Goal: Task Accomplishment & Management: Manage account settings

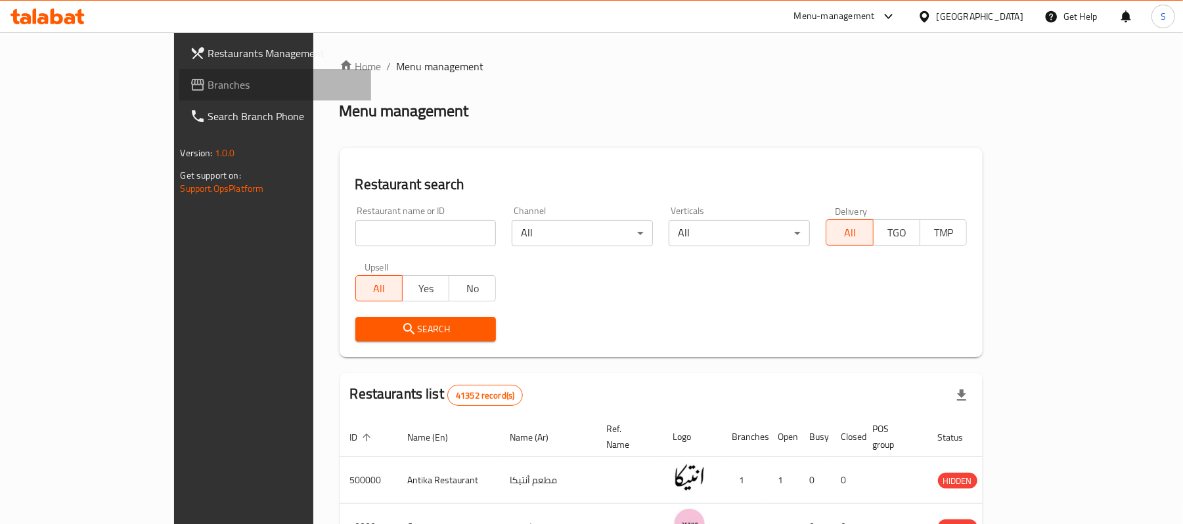
click at [208, 85] on span "Branches" at bounding box center [284, 85] width 153 height 16
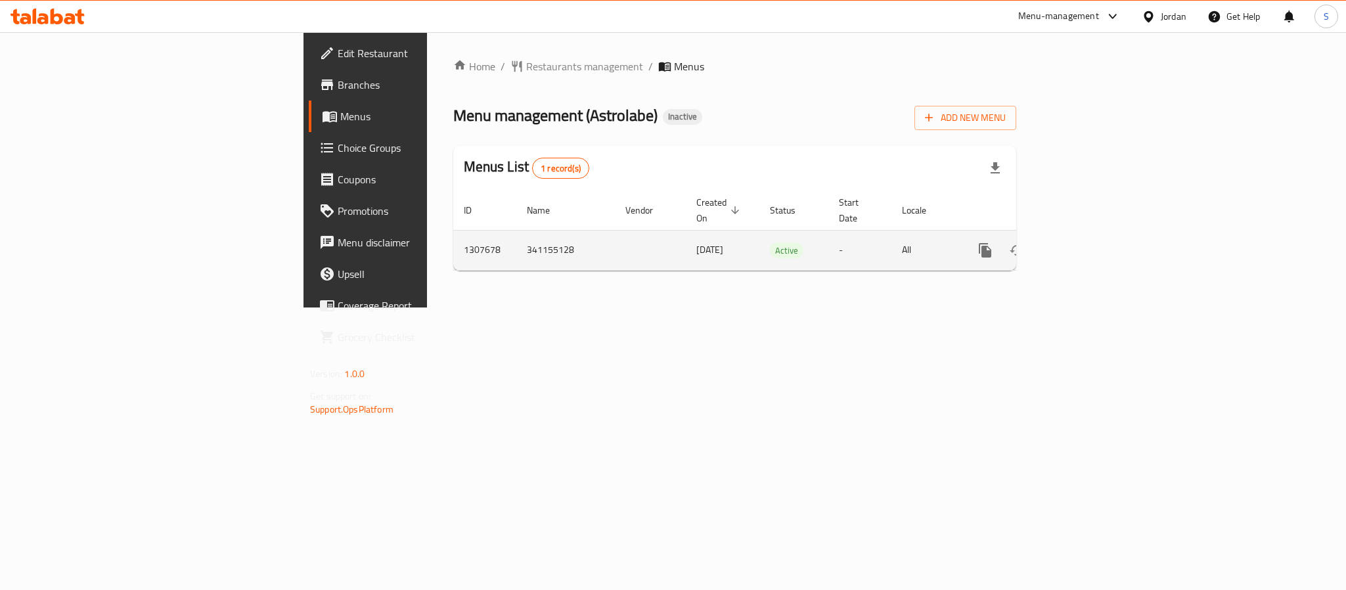
click at [1085, 244] on icon "enhanced table" at bounding box center [1080, 250] width 12 height 12
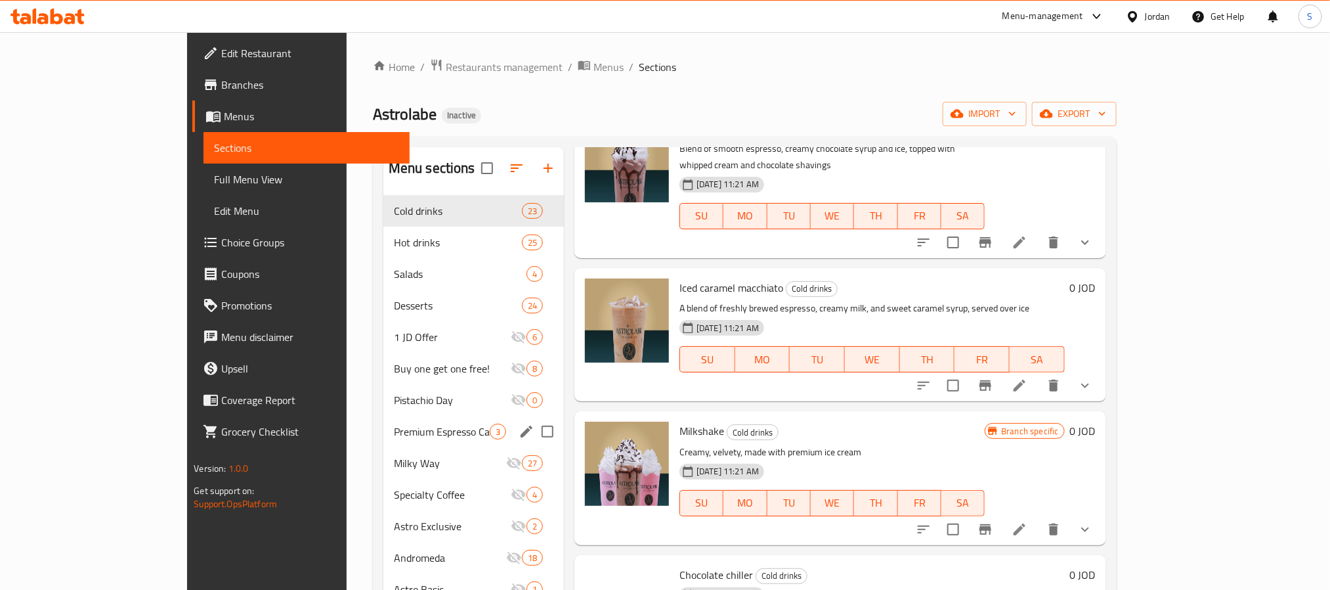
scroll to position [1182, 0]
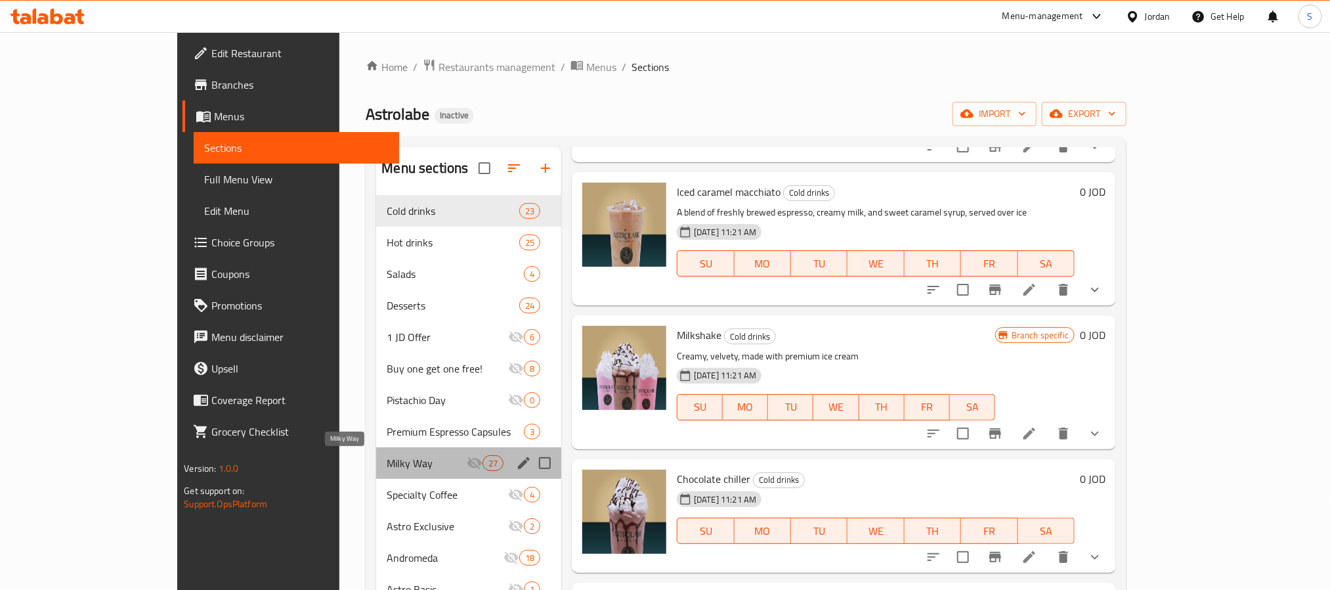
click at [387, 471] on span "Milky Way" at bounding box center [426, 463] width 79 height 16
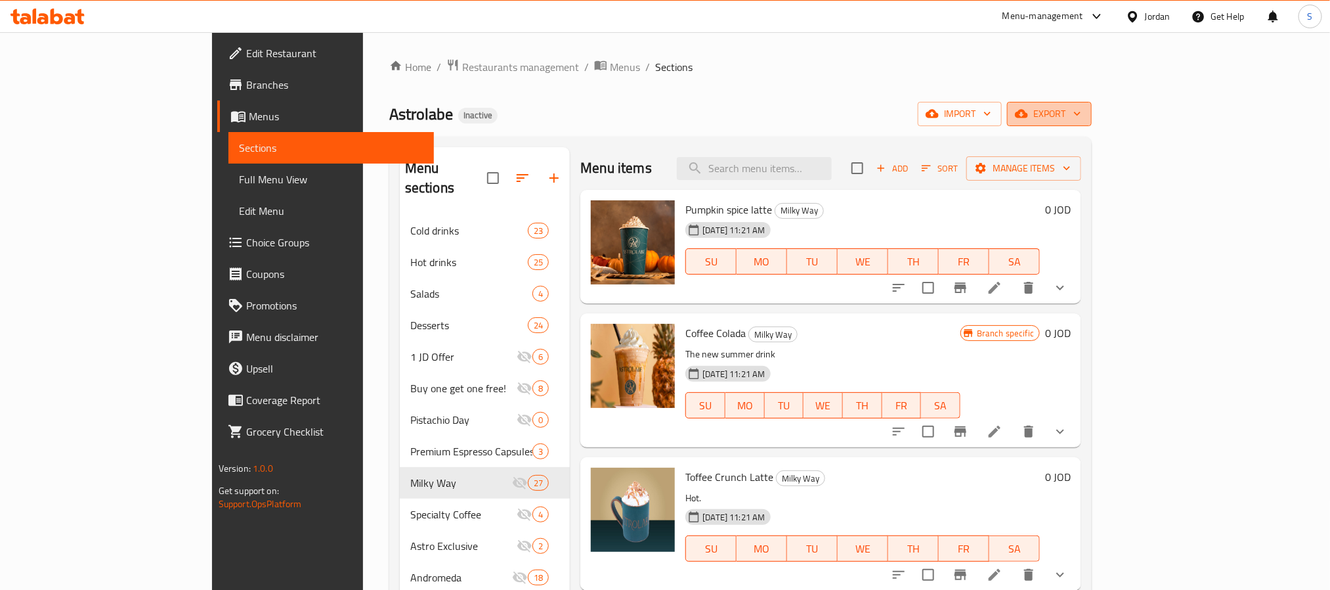
click at [1084, 110] on icon "button" at bounding box center [1077, 113] width 13 height 13
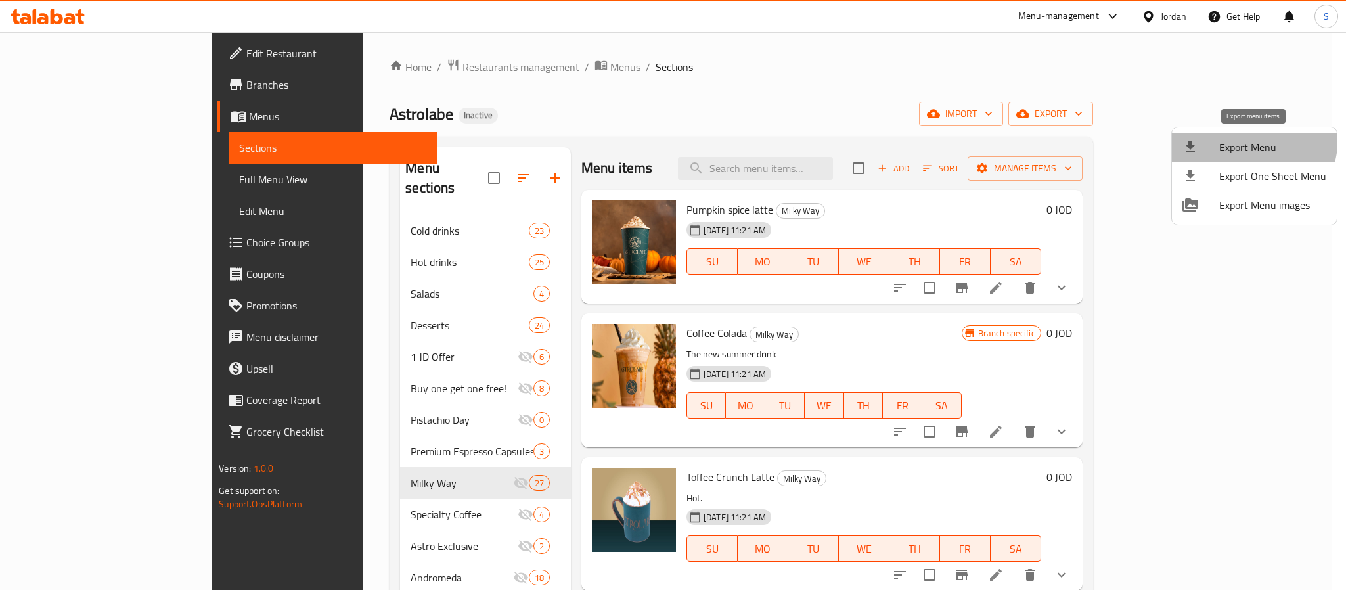
click at [1229, 136] on li "Export Menu" at bounding box center [1253, 147] width 165 height 29
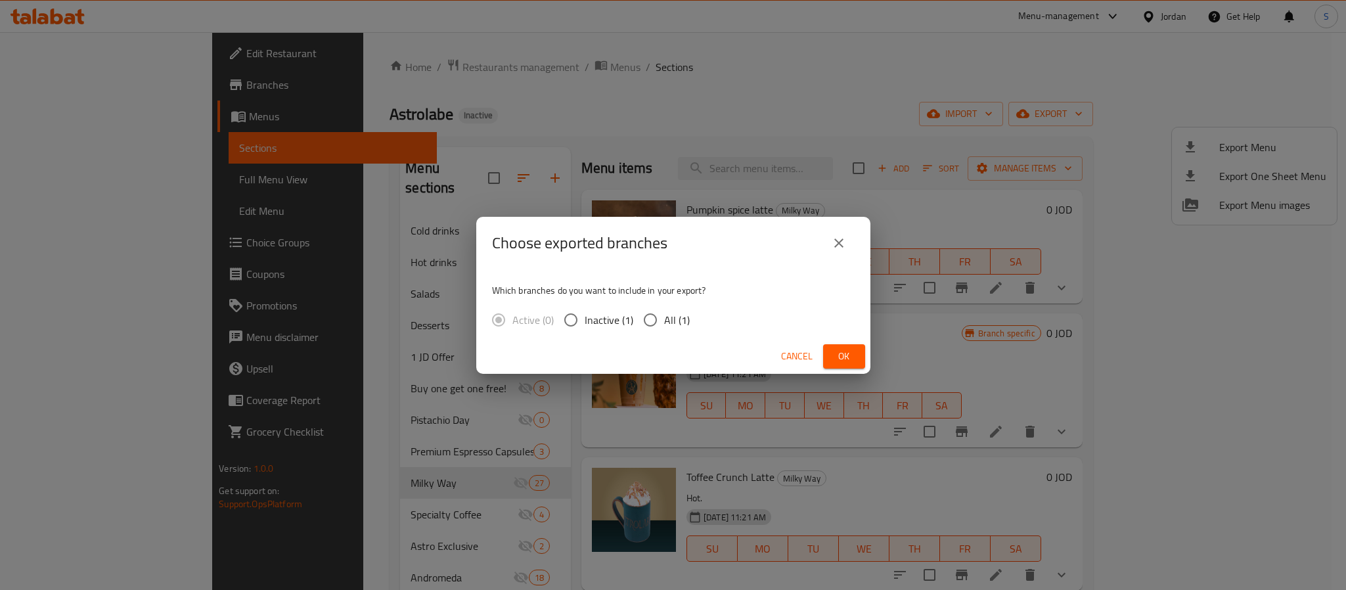
click at [692, 316] on div "Active (0) Inactive (1) All (1)" at bounding box center [596, 320] width 208 height 28
click at [667, 315] on span "All (1)" at bounding box center [677, 320] width 26 height 16
click at [664, 315] on input "All (1)" at bounding box center [650, 320] width 28 height 28
radio input "true"
click at [848, 361] on span "Ok" at bounding box center [843, 356] width 21 height 16
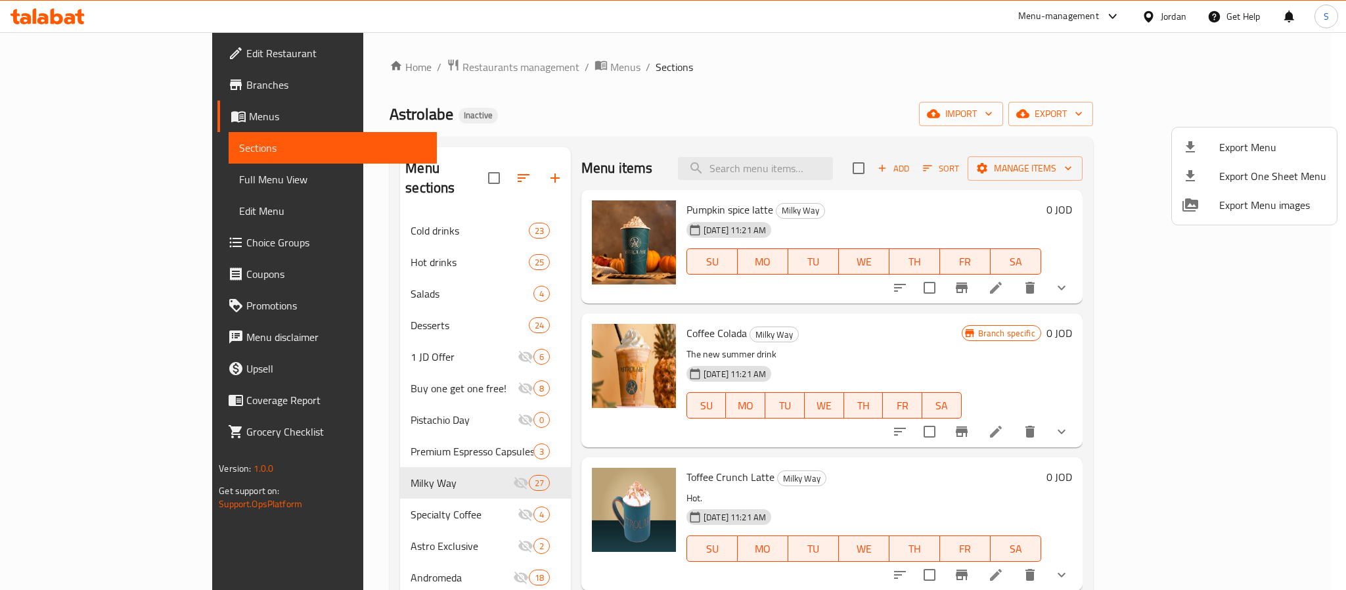
click at [912, 357] on div at bounding box center [673, 295] width 1346 height 590
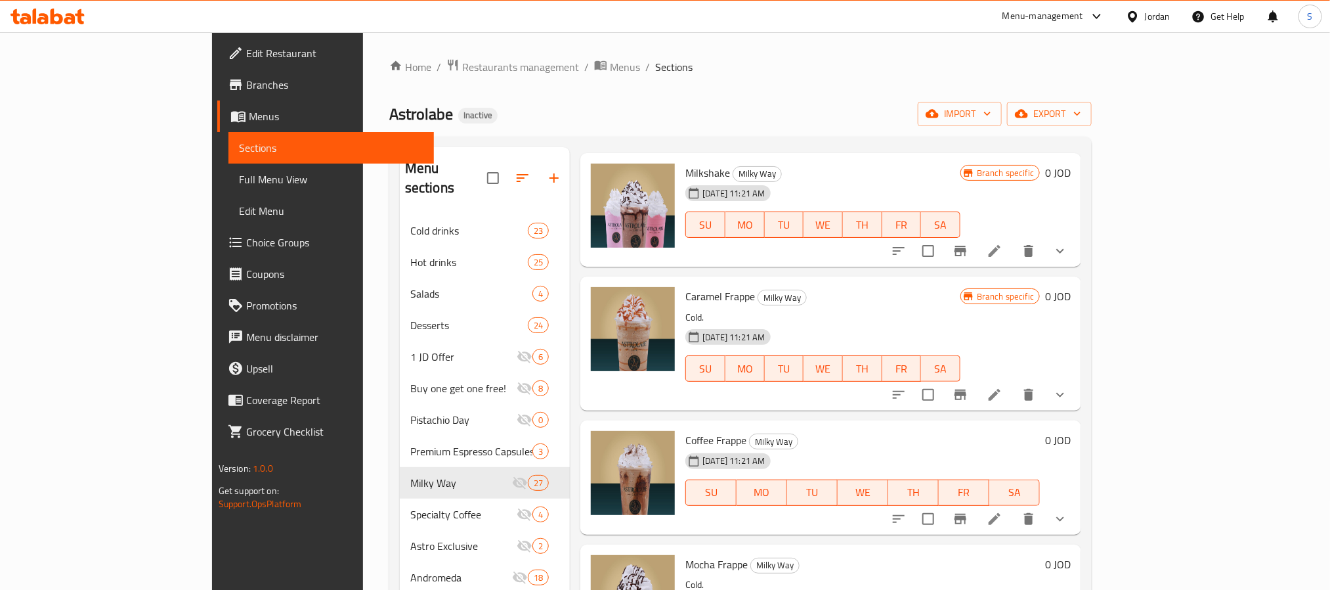
scroll to position [689, 0]
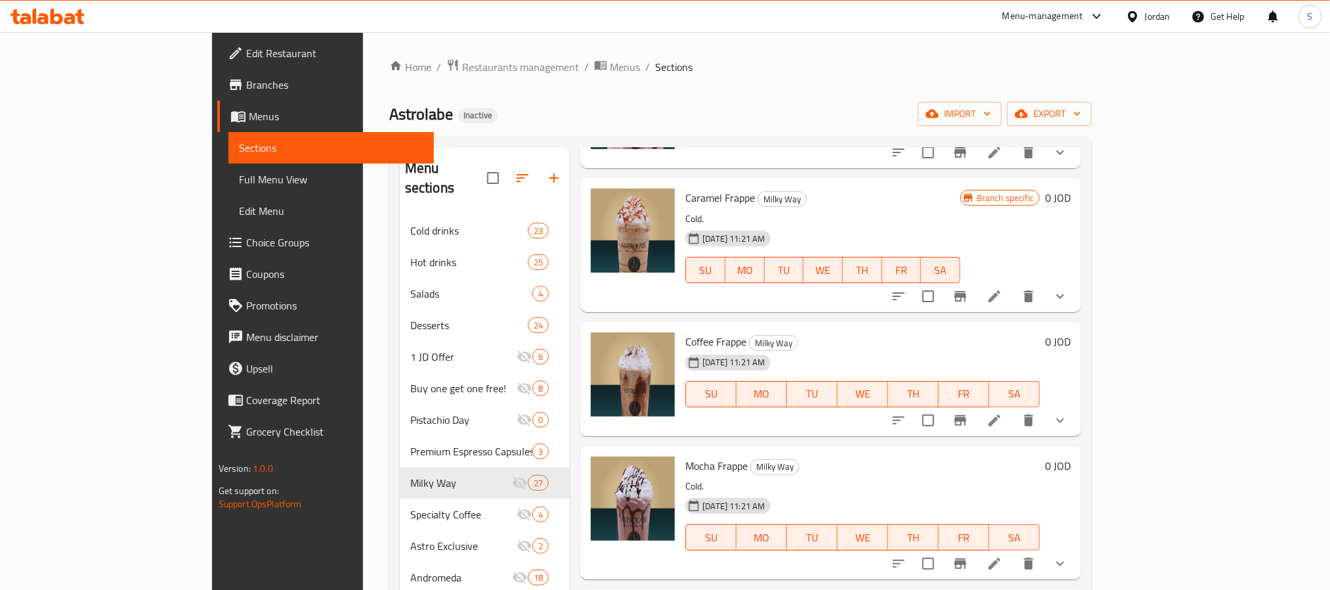
click at [686, 335] on span "Coffee Frappe" at bounding box center [716, 342] width 61 height 20
copy h6 "Coffee Frappe"
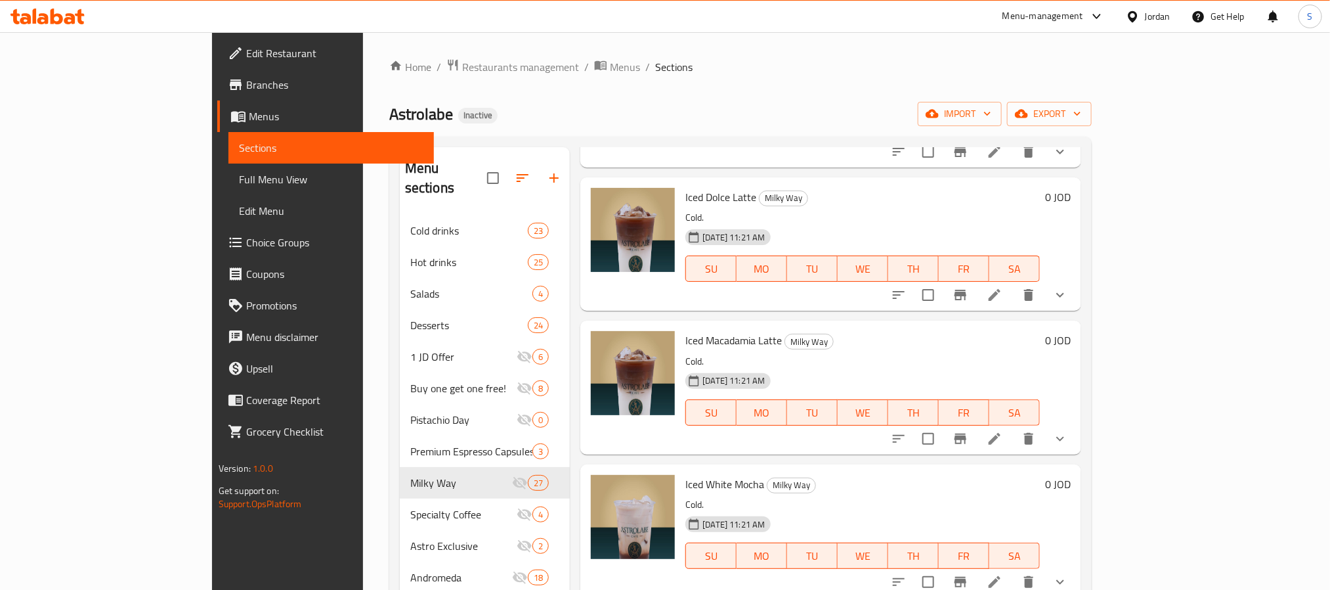
scroll to position [1674, 0]
click at [898, 349] on h6 "Iced Macadamia Latte Milky Way" at bounding box center [863, 341] width 355 height 18
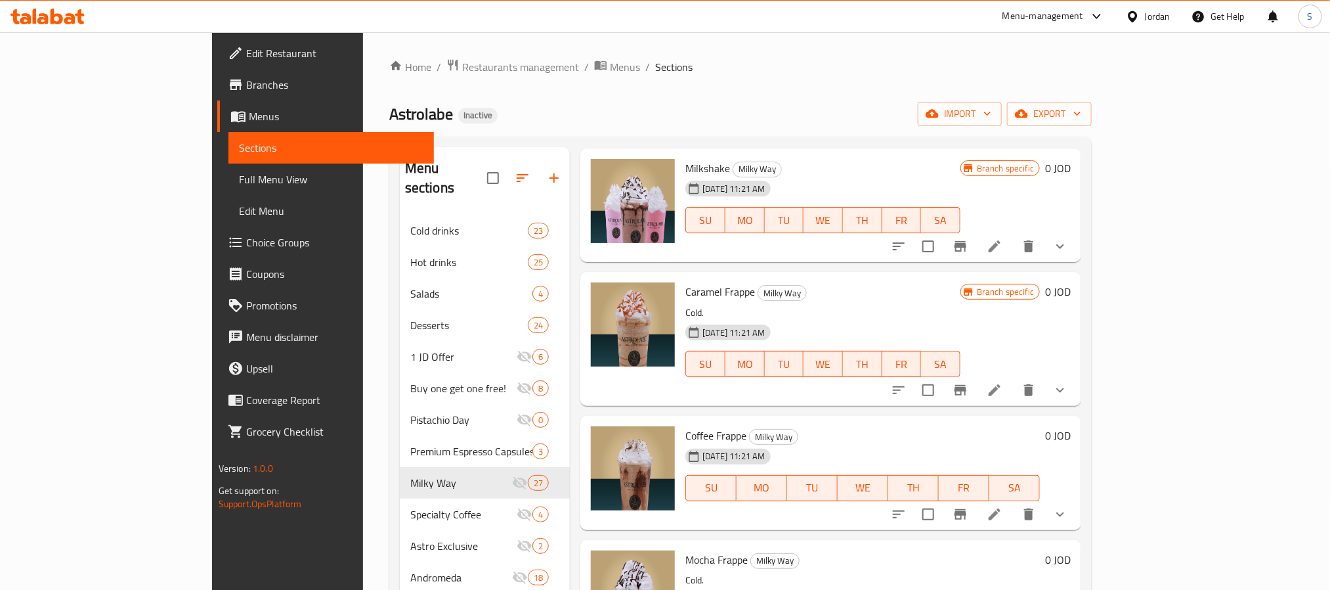
scroll to position [394, 0]
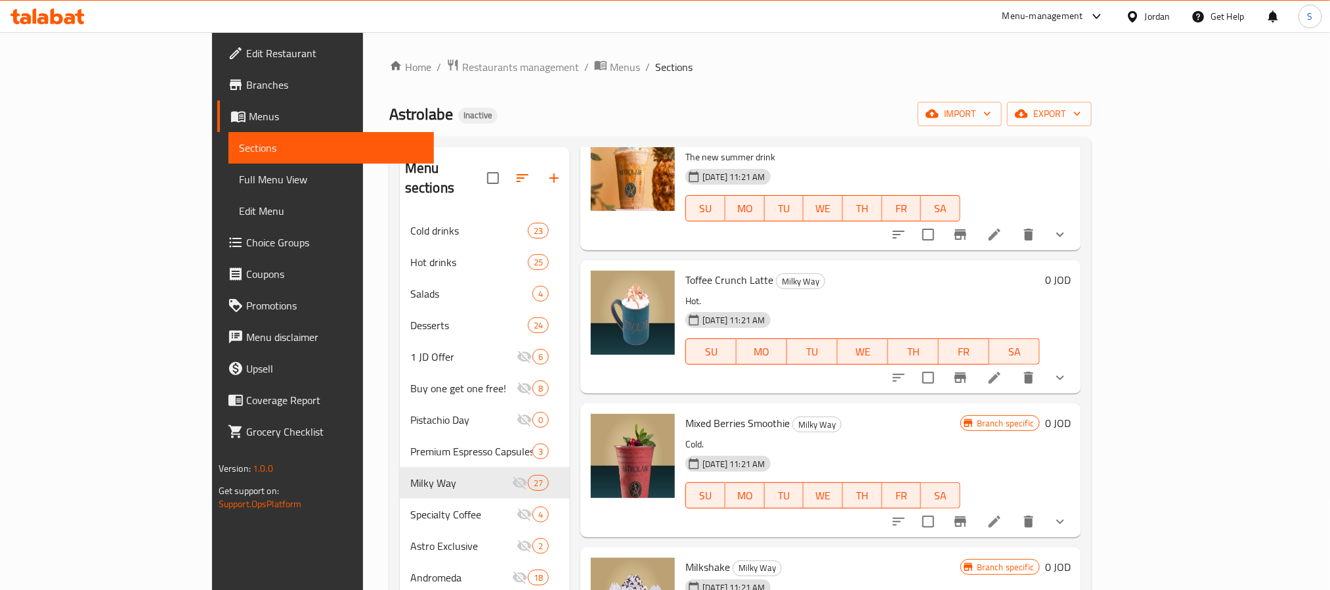
click at [1045, 325] on div "25-08-2025 11:21 AM SU MO TU WE TH FR SA" at bounding box center [862, 342] width 365 height 71
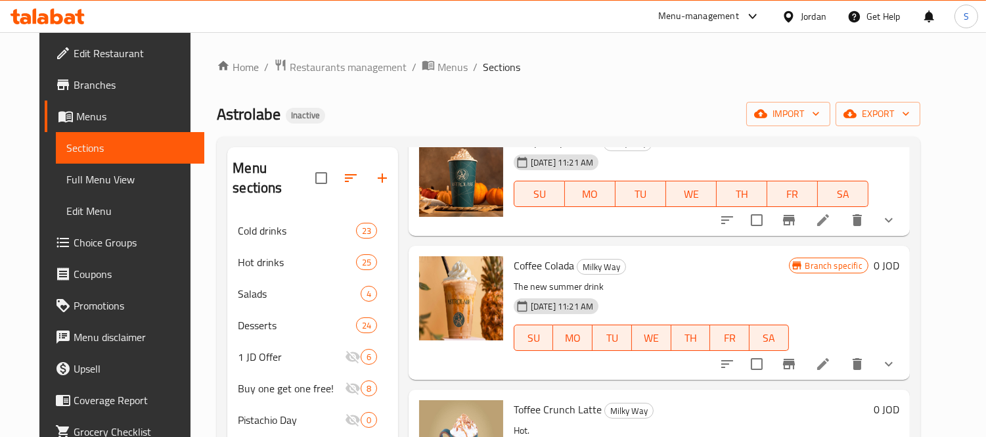
scroll to position [0, 0]
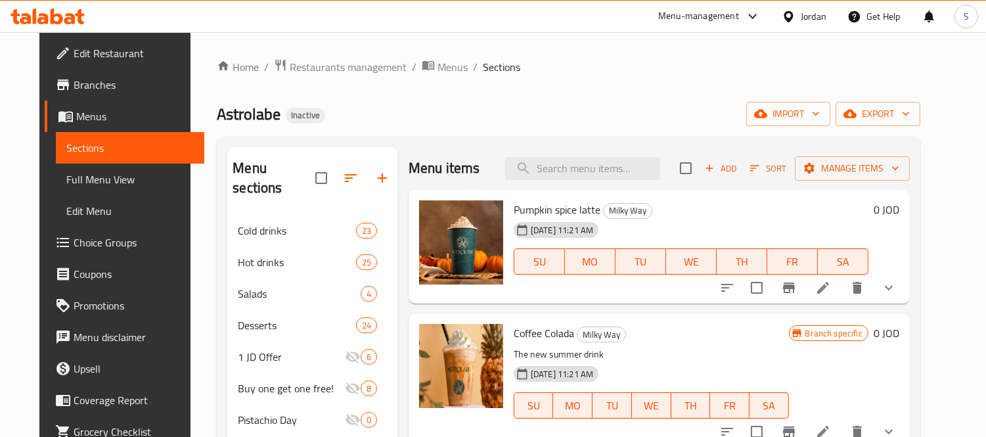
click at [569, 185] on div "Menu items Add Sort Manage items" at bounding box center [658, 168] width 501 height 43
click at [573, 172] on input "search" at bounding box center [582, 168] width 155 height 23
paste input "Classic hot chocolate"
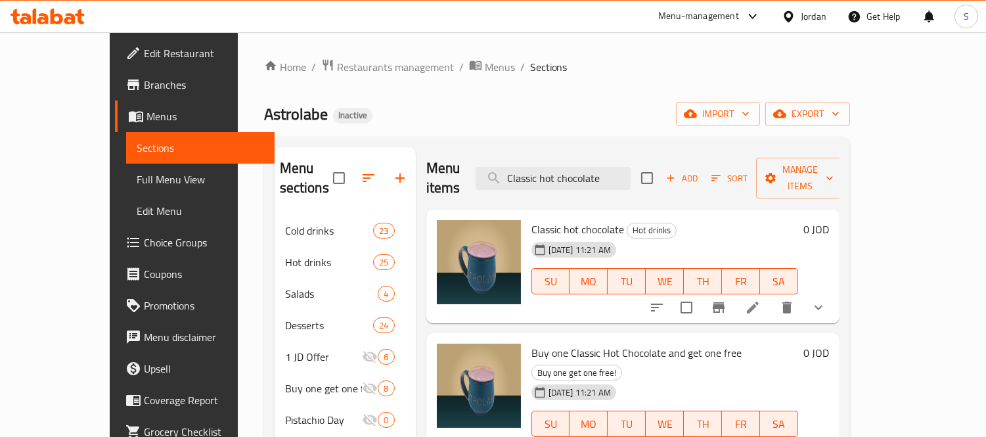
click at [559, 219] on span "Classic hot chocolate" at bounding box center [577, 229] width 93 height 20
copy h6 "Classic hot chocolate"
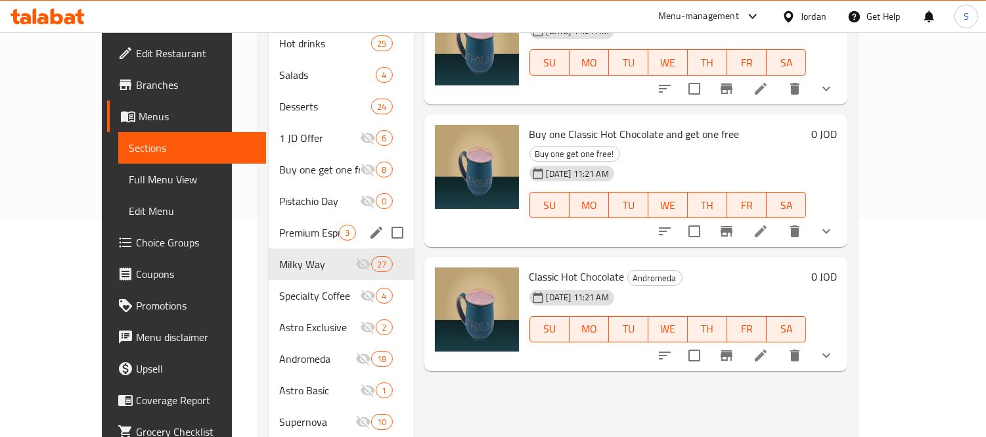
scroll to position [292, 0]
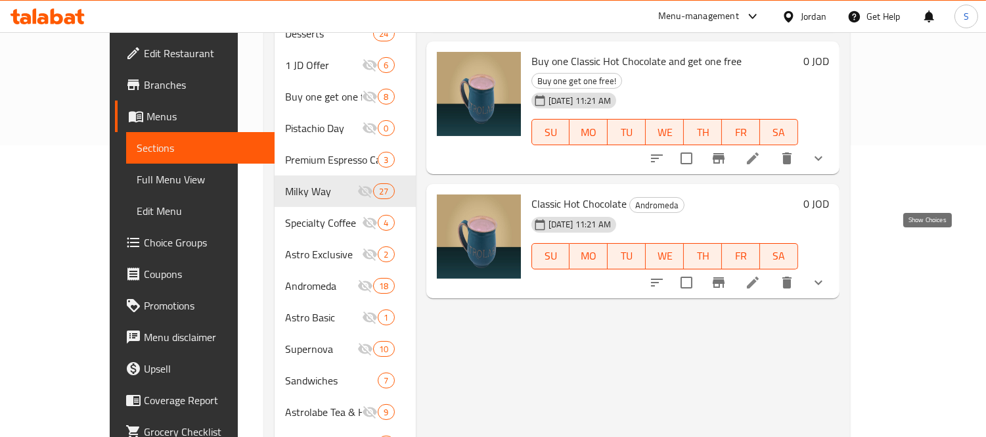
click at [826, 274] on icon "show more" at bounding box center [818, 282] width 16 height 16
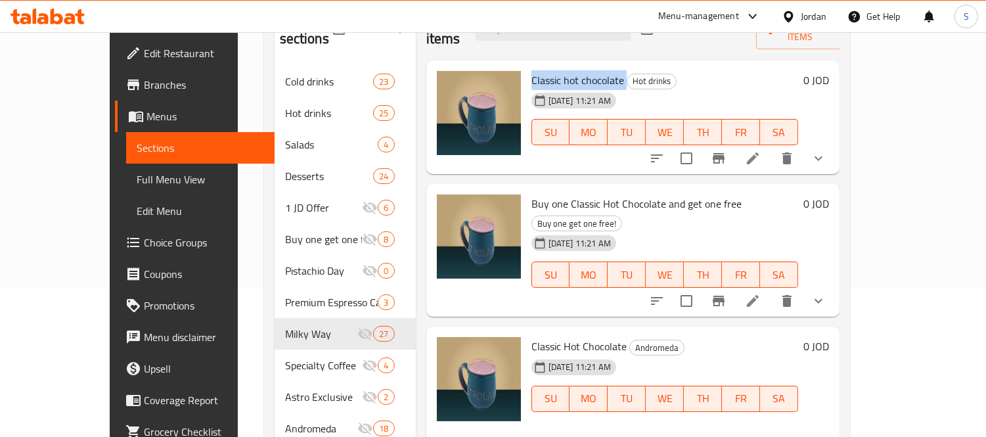
scroll to position [146, 0]
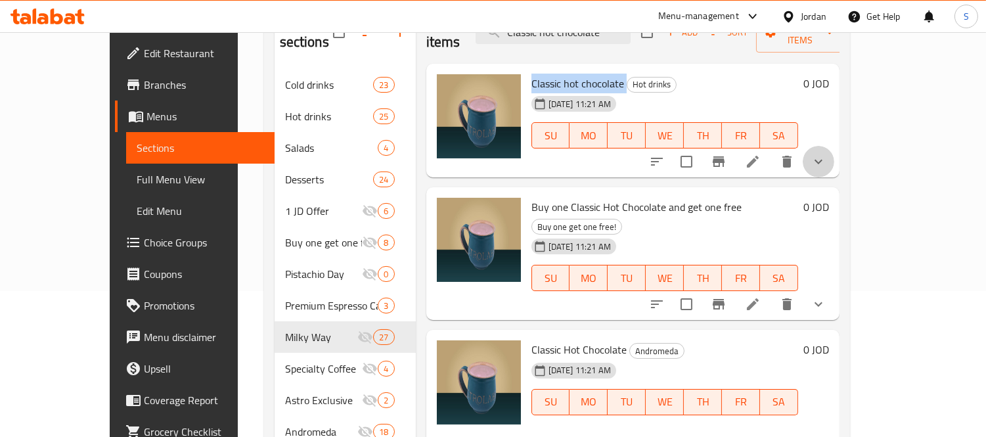
click at [834, 152] on button "show more" at bounding box center [818, 162] width 32 height 32
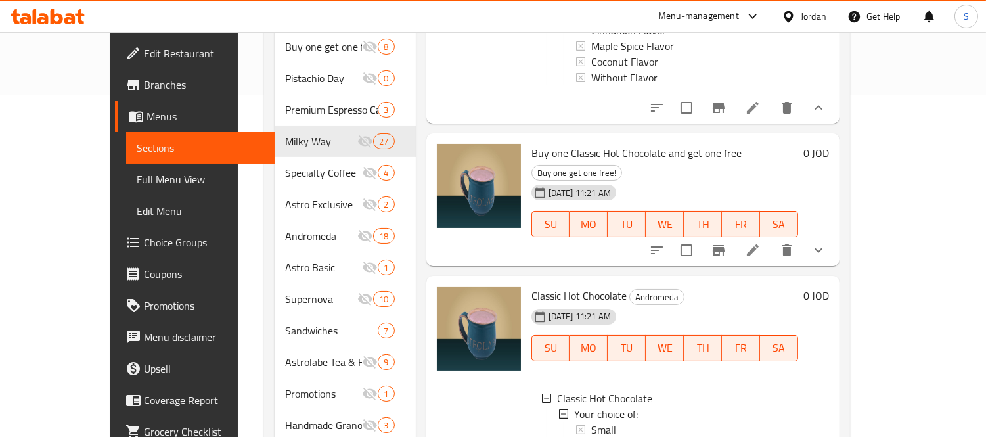
scroll to position [398, 0]
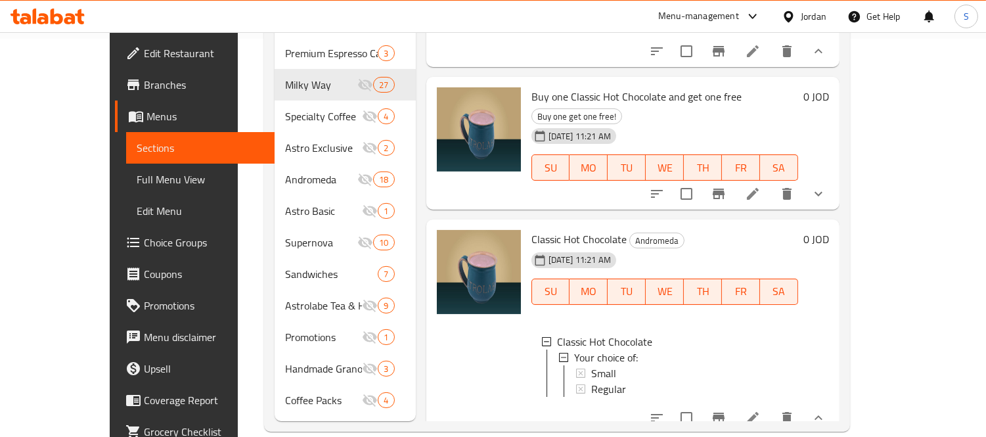
click at [561, 229] on span "Classic Hot Chocolate" at bounding box center [578, 239] width 95 height 20
copy h6 "Classic Hot Chocolate"
click at [796, 247] on div "25-08-2025 11:21 AM SU MO TU WE TH FR SA" at bounding box center [664, 282] width 277 height 71
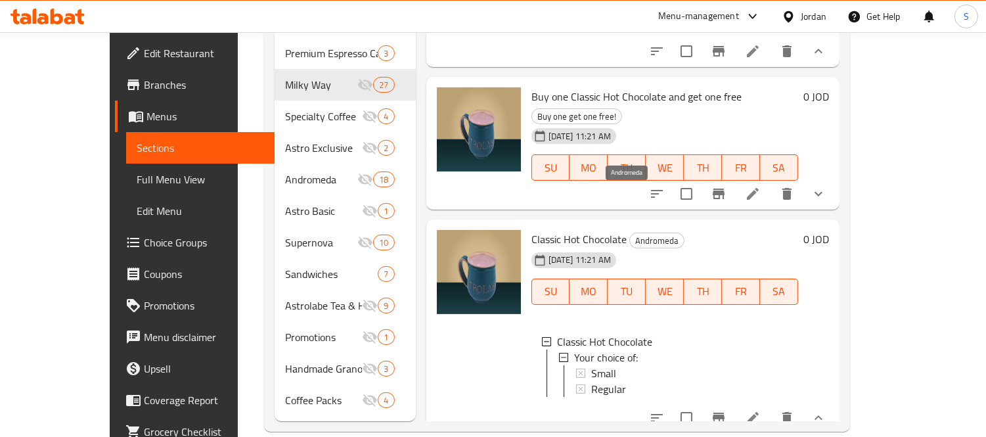
click at [630, 233] on span "Andromeda" at bounding box center [657, 240] width 54 height 15
copy span "Andromeda"
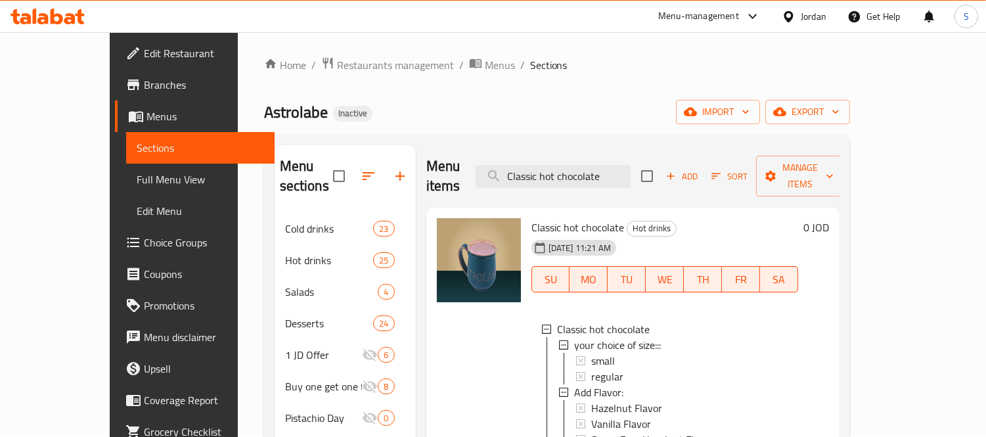
scroll to position [0, 0]
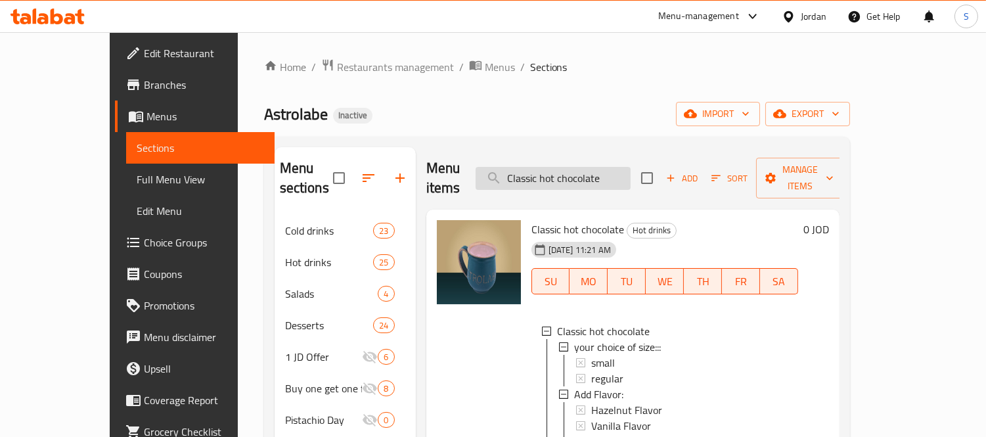
click at [584, 167] on input "Classic hot chocolate" at bounding box center [552, 178] width 155 height 23
paste input "Brownies Cheesecak"
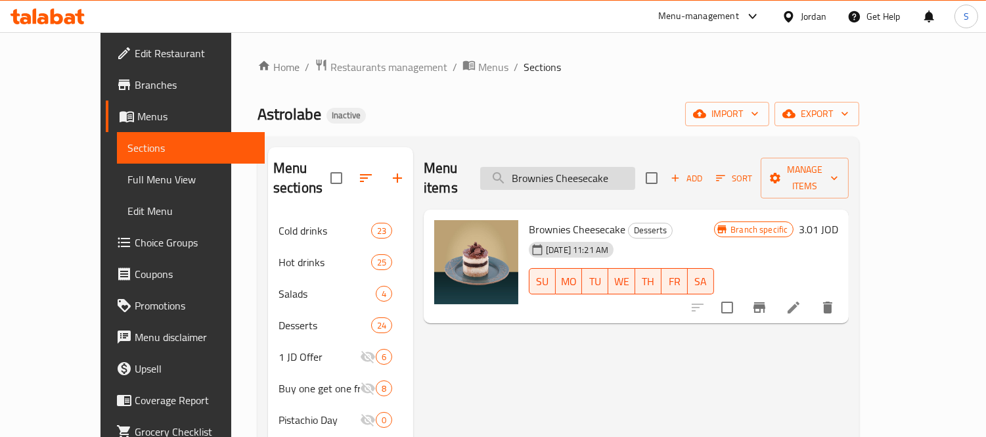
click at [615, 167] on input "Brownies Cheesecake" at bounding box center [557, 178] width 155 height 23
paste input "Hawaiian Hot Chocolat"
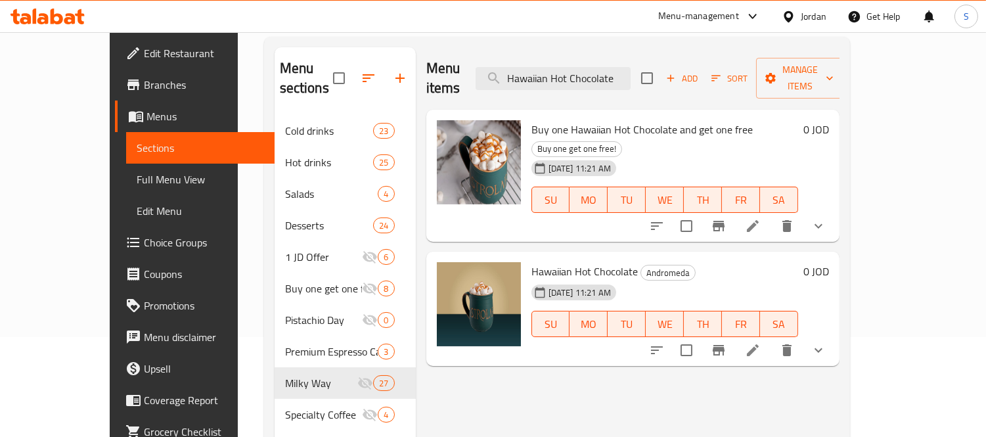
scroll to position [146, 0]
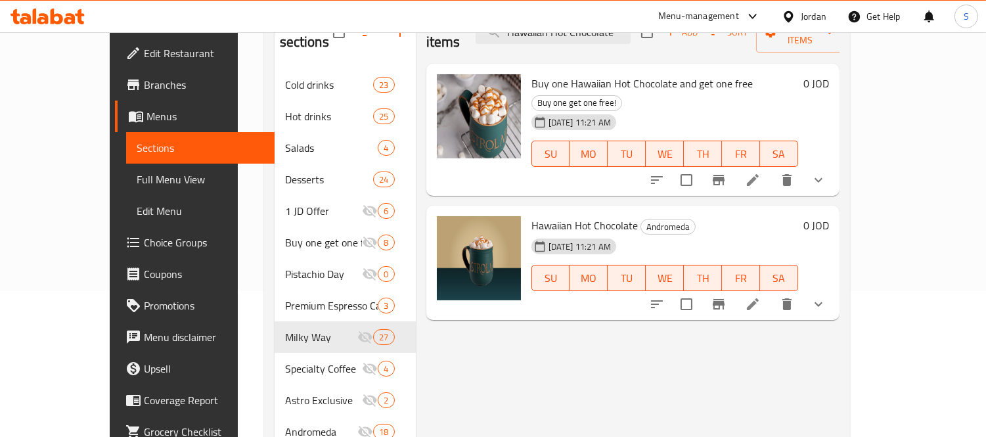
click at [473, 344] on div "Menu items Hawaiian Hot Chocolate Add Sort Manage items Buy one Hawaiian Hot Ch…" at bounding box center [628, 337] width 424 height 672
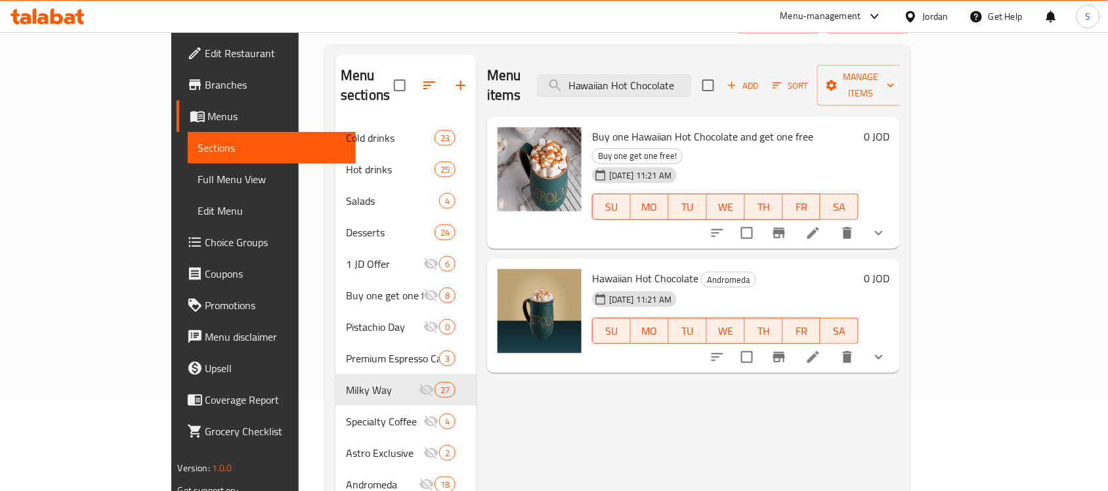
scroll to position [64, 0]
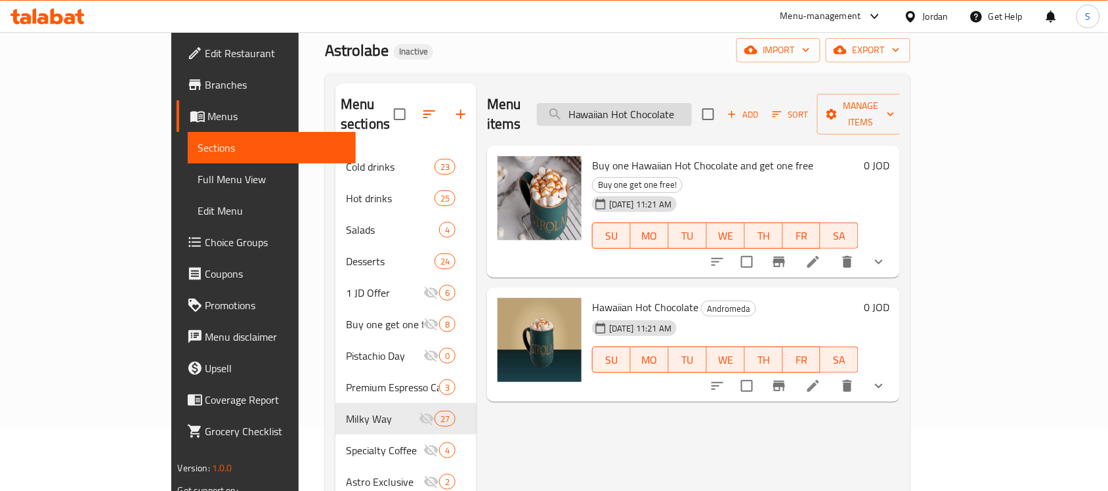
click at [692, 103] on input "Hawaiian Hot Chocolate" at bounding box center [614, 114] width 155 height 23
paste input "Iced lat"
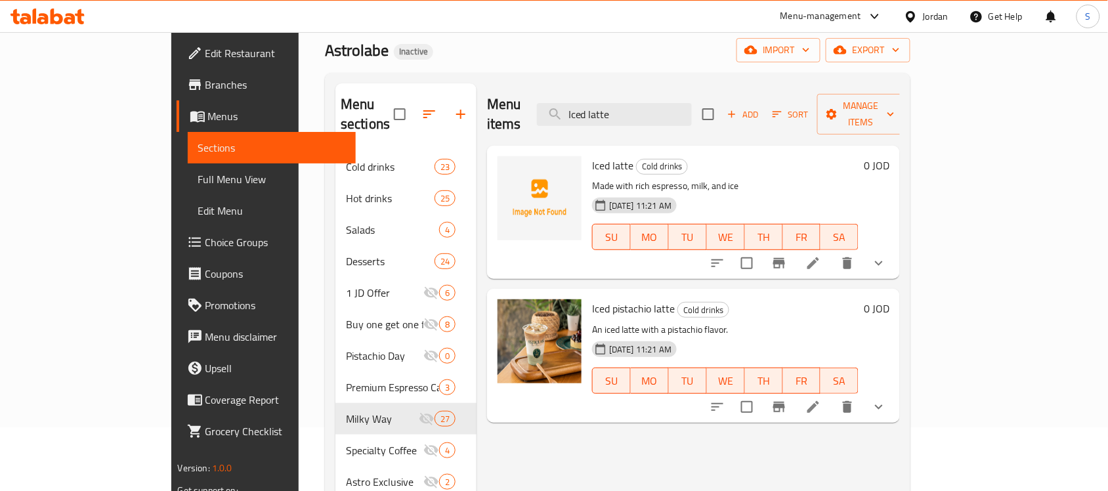
click at [592, 156] on span "Iced latte" at bounding box center [612, 166] width 41 height 20
drag, startPoint x: 580, startPoint y: 137, endPoint x: 585, endPoint y: 166, distance: 30.0
click at [592, 156] on span "Iced latte" at bounding box center [612, 166] width 41 height 20
copy h6 "Iced latte"
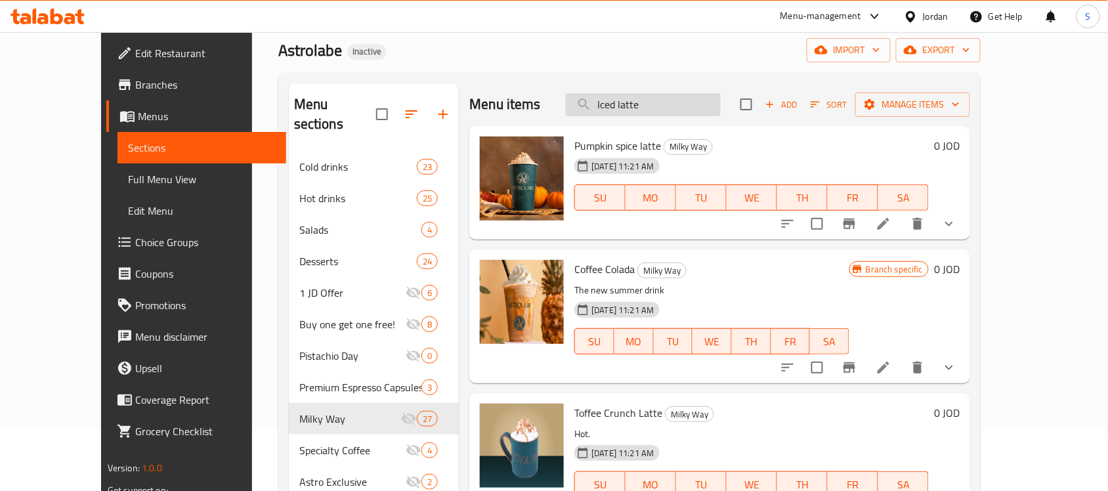
click at [671, 115] on input "Iced latte" at bounding box center [643, 104] width 155 height 23
paste input "Cold brew"
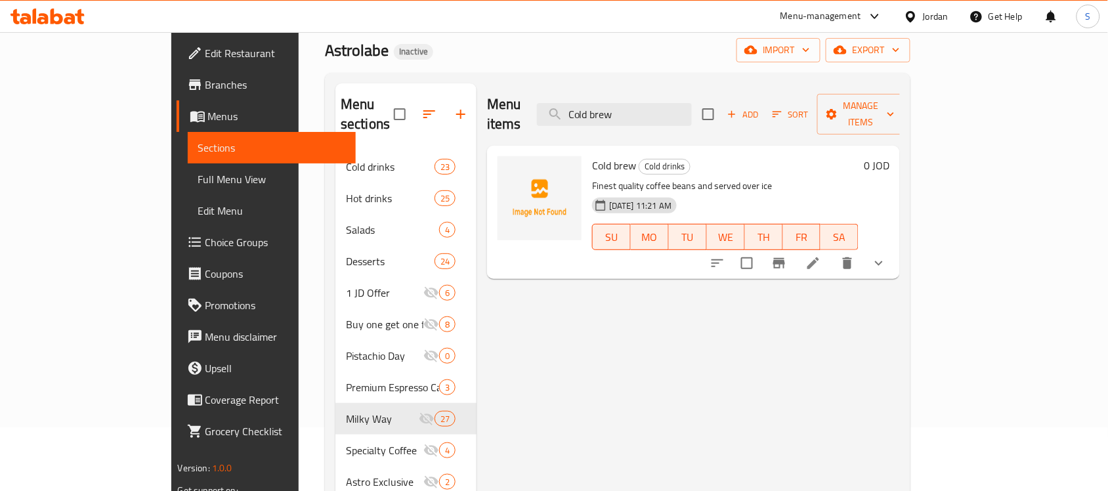
type input "Cold brew"
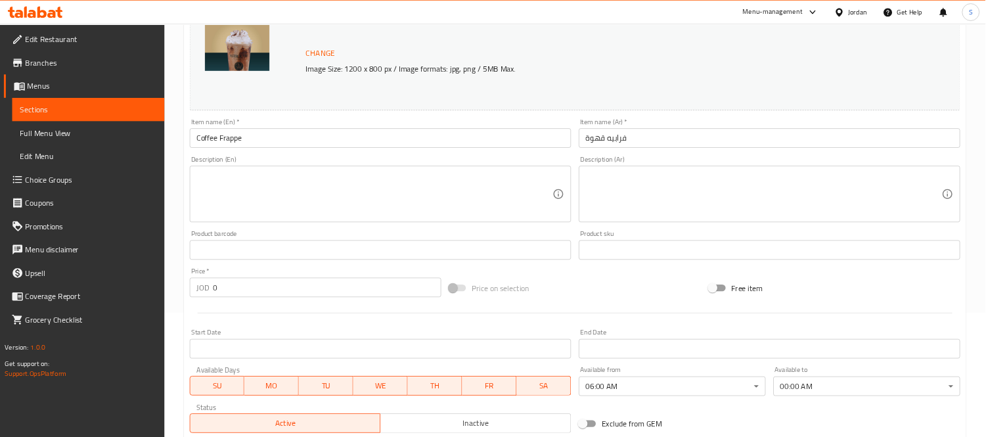
scroll to position [197, 0]
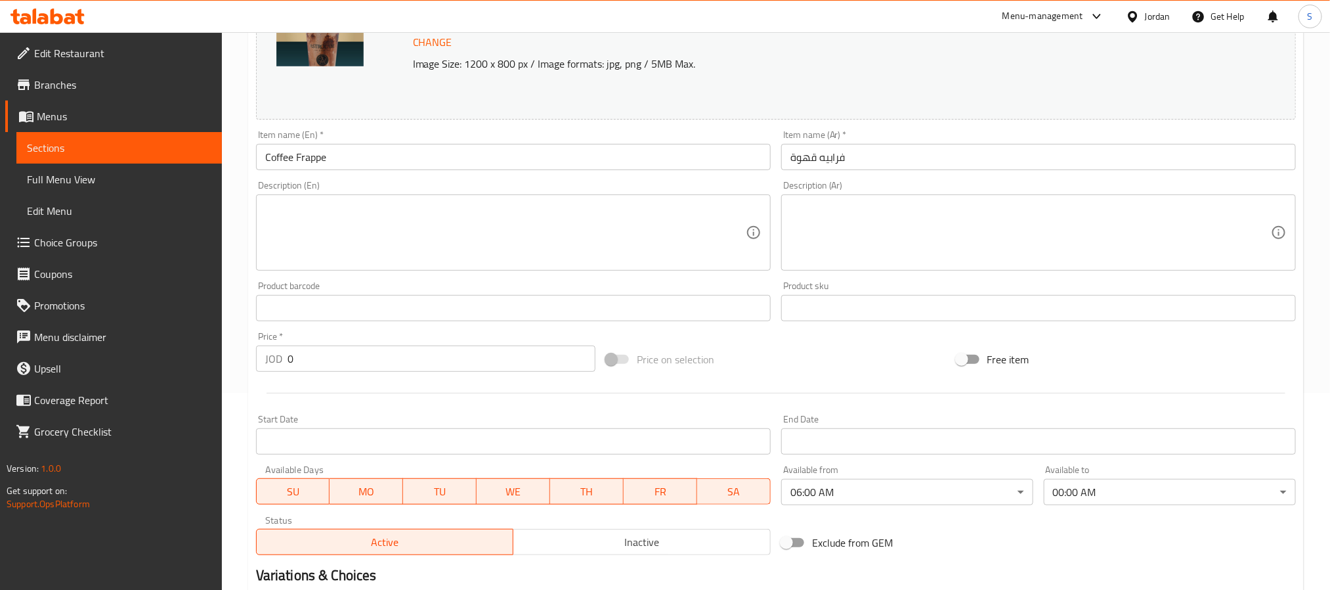
click at [405, 253] on textarea at bounding box center [505, 233] width 481 height 62
paste textarea "Iced coffee made with ice, milk, and coffee."
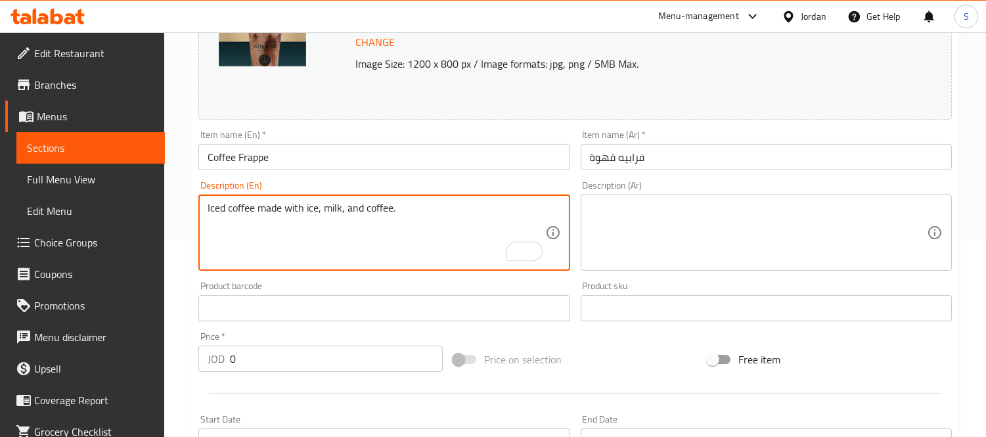
type textarea "Iced coffee made with ice, milk, and coffee."
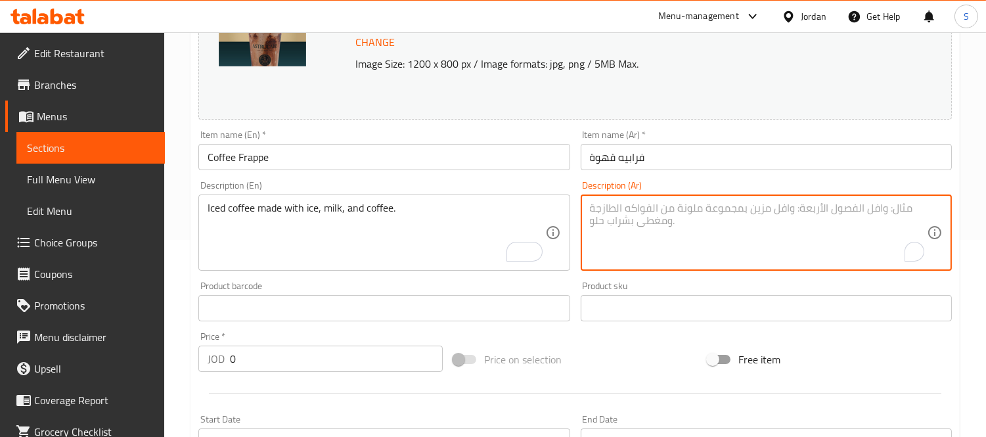
click at [724, 250] on textarea "To enrich screen reader interactions, please activate Accessibility in Grammarl…" at bounding box center [758, 233] width 337 height 62
paste textarea "مصنوع من ثلج، حليب وقهوة"
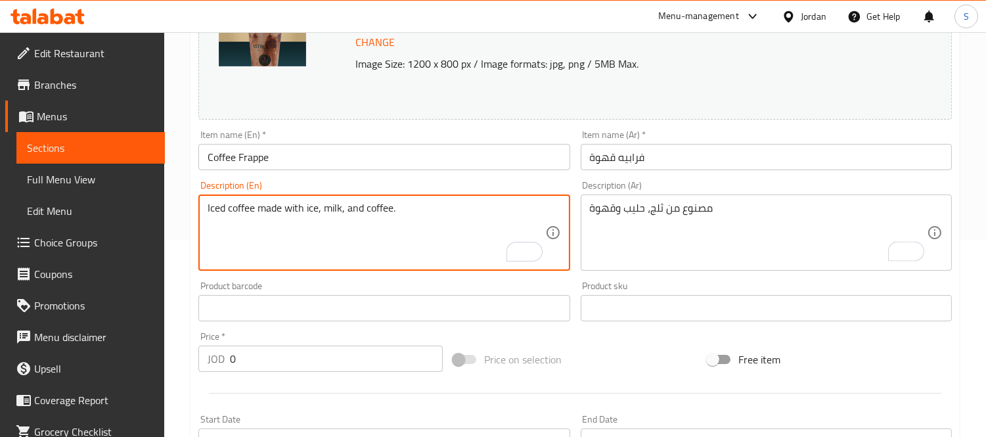
click at [246, 219] on textarea "Iced coffee made with ice, milk, and coffee." at bounding box center [376, 233] width 337 height 62
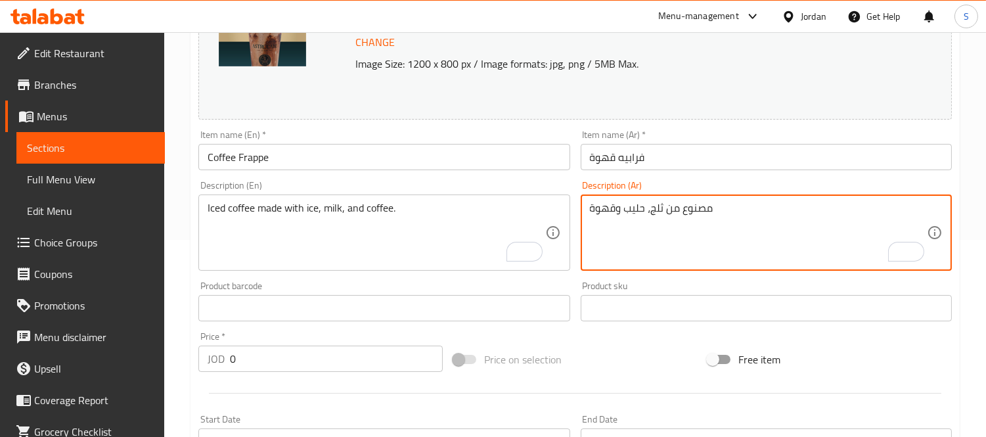
click at [667, 212] on textarea "مصنوع من ثلج، حليب وقهوة" at bounding box center [758, 233] width 337 height 62
paste textarea "هوة مثلجة مصنوعة من الثلج والحليب والقهوة."
click at [776, 214] on textarea "قهوة مثلجة مصنوعة من الثلج والحليب والقهوة." at bounding box center [758, 233] width 337 height 62
type textarea "قهوة مثلجة مصنوعة من الثلج والحليب والقهوة."
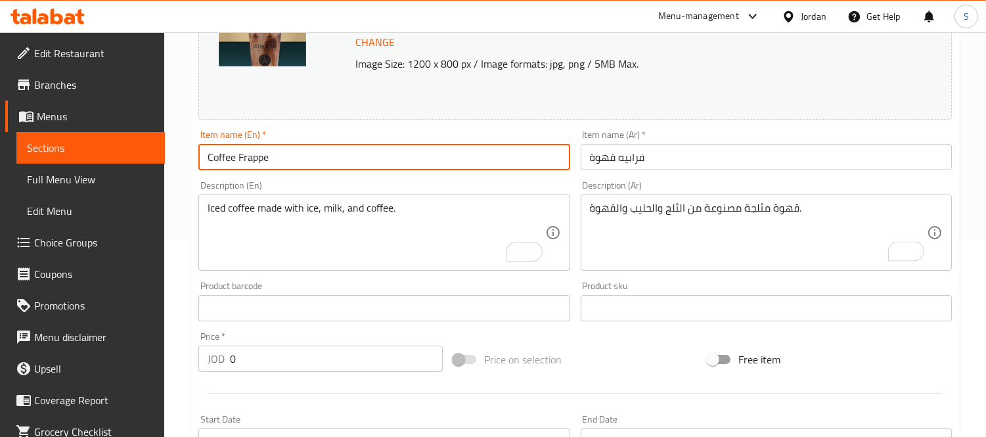
click at [309, 162] on input "Coffee Frappe" at bounding box center [383, 157] width 371 height 26
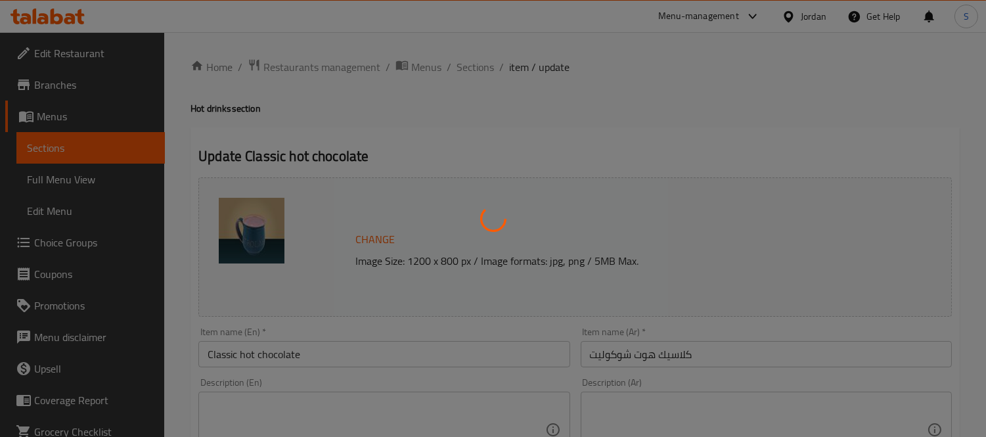
type input "اختيارك للحجم"
type input "1"
type input "إضافة نكهة:"
type input "0"
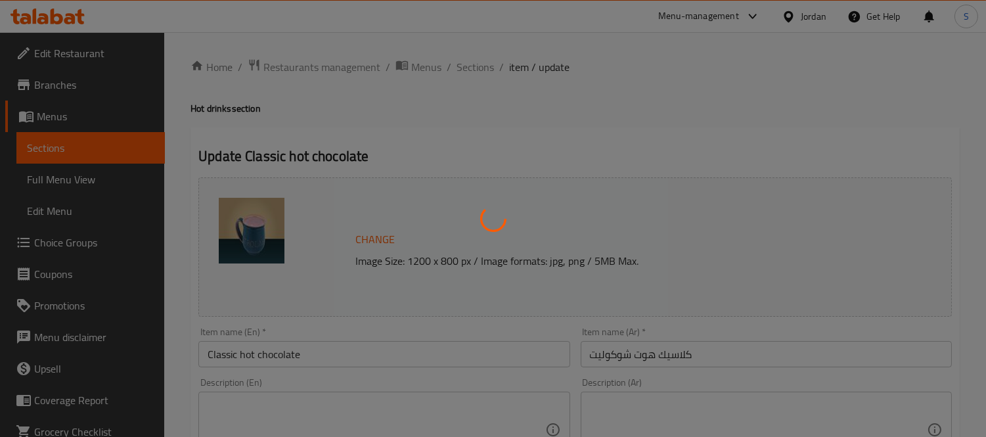
type input "1"
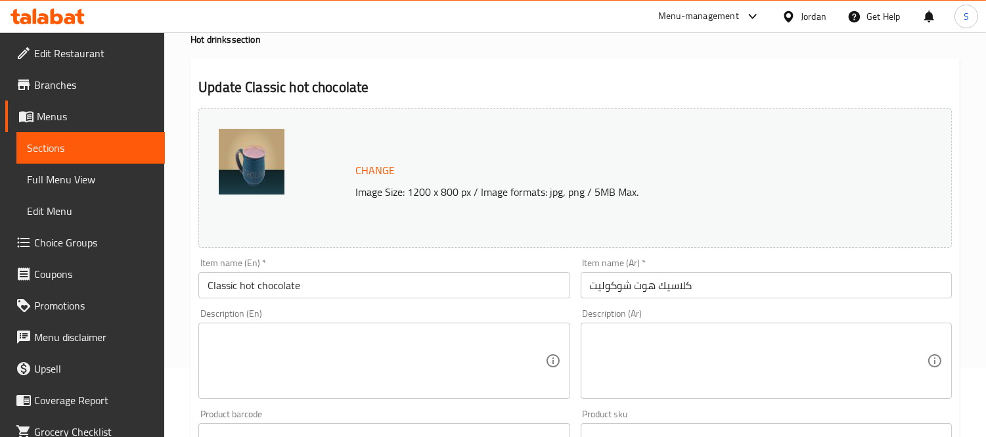
scroll to position [146, 0]
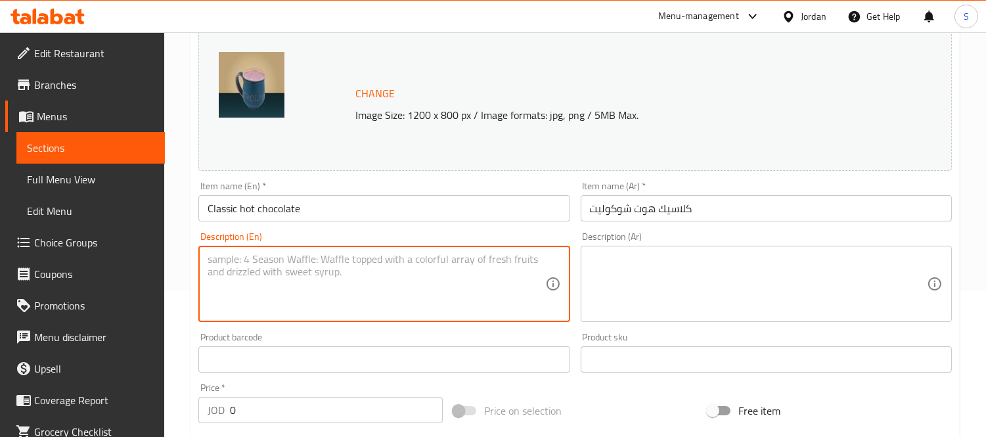
click at [313, 253] on textarea at bounding box center [376, 284] width 337 height 62
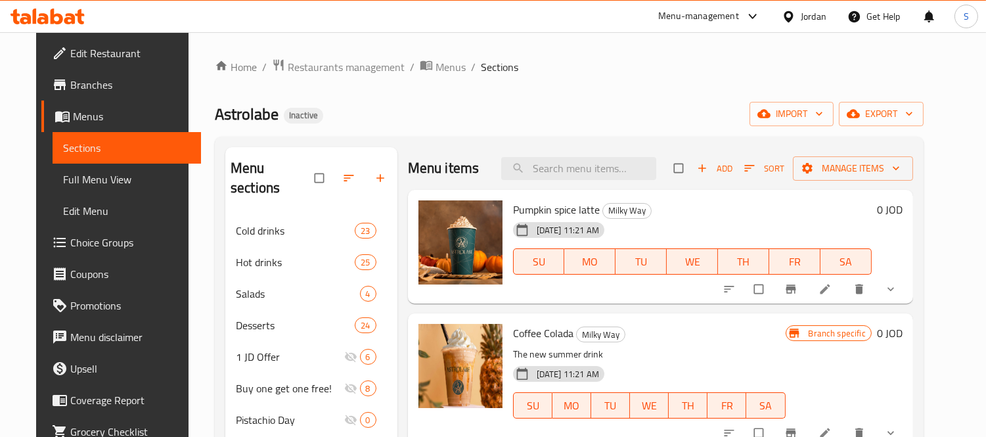
click at [712, 218] on div "25-08-2025 11:21 AM SU MO TU WE TH FR SA" at bounding box center [692, 252] width 369 height 71
click at [684, 206] on h6 "Pumpkin spice latte Milky Way" at bounding box center [692, 209] width 359 height 18
click at [87, 184] on span "Full Menu View" at bounding box center [126, 179] width 127 height 16
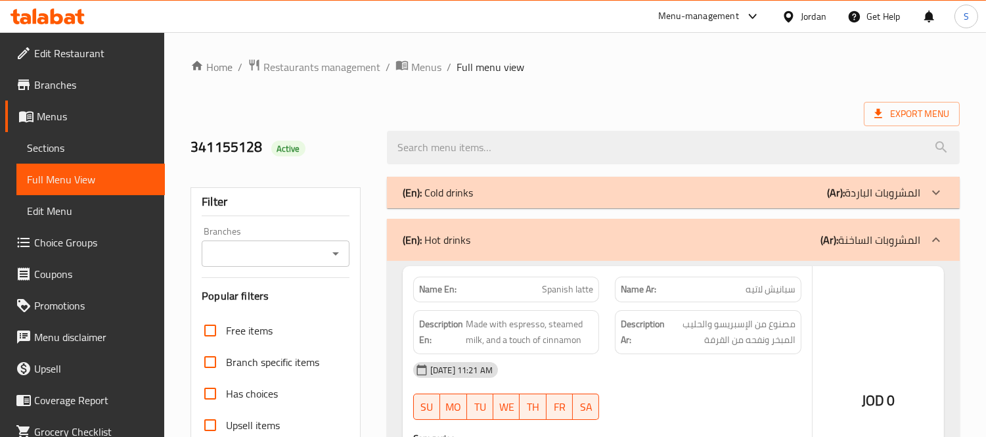
click at [635, 303] on strong "Description Ar:" at bounding box center [643, 287] width 44 height 32
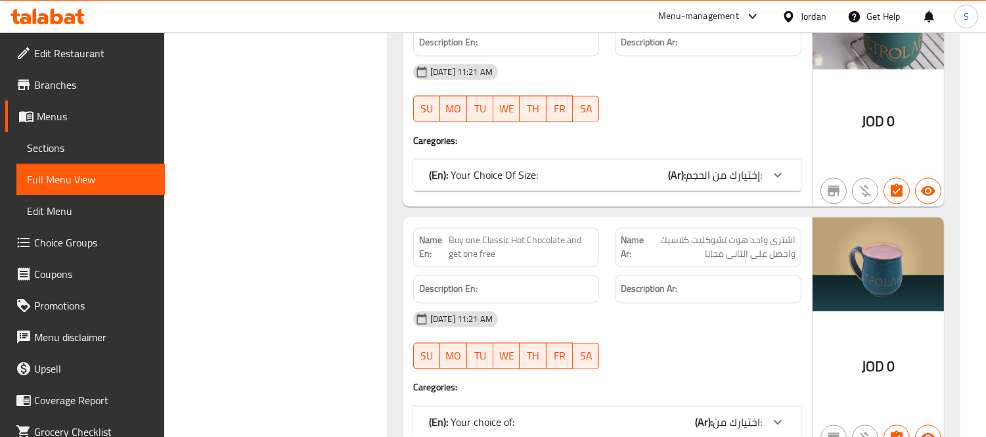
scroll to position [29069, 0]
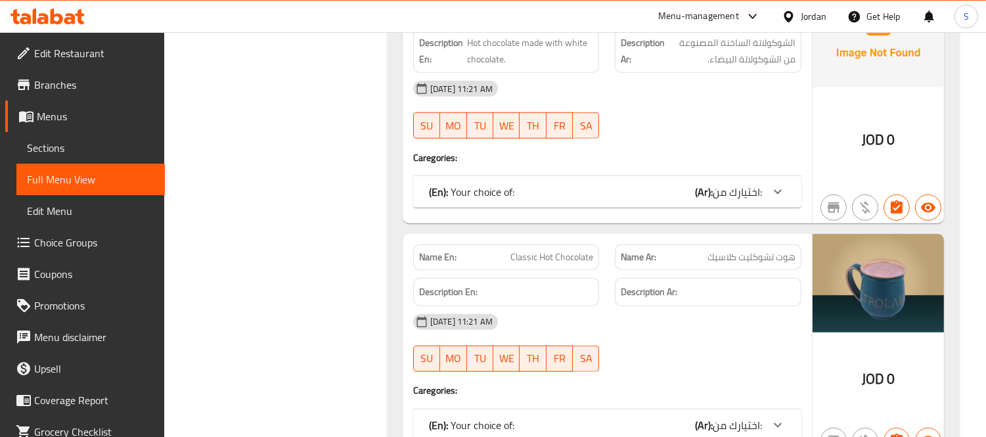
click at [723, 415] on span "اختيارك من:" at bounding box center [736, 425] width 49 height 20
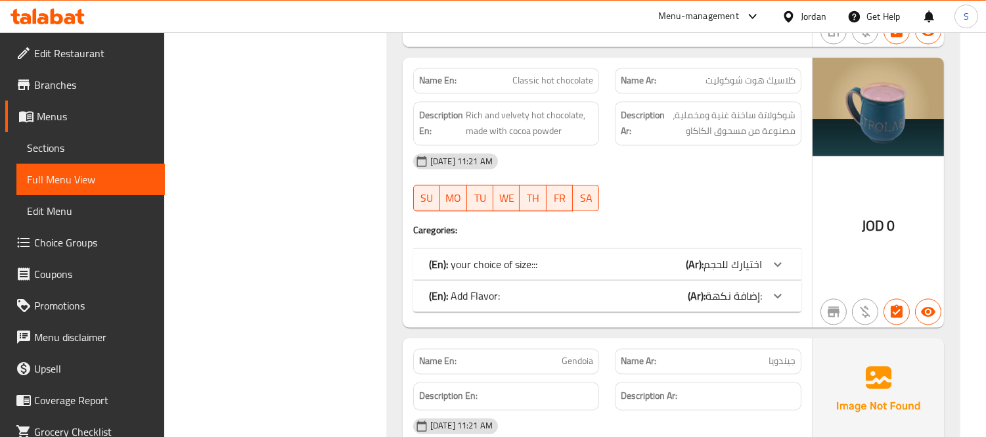
scroll to position [4855, 0]
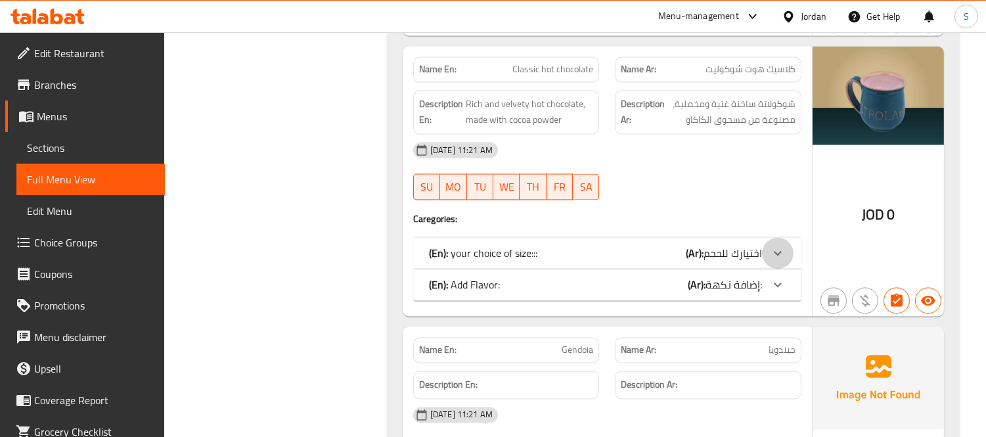
click at [765, 267] on div at bounding box center [778, 253] width 32 height 32
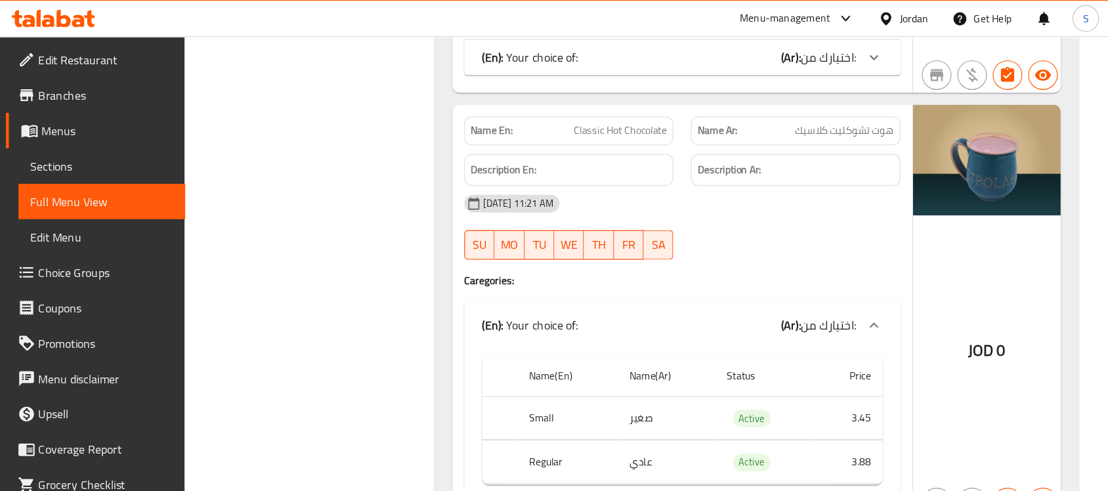
scroll to position [29373, 0]
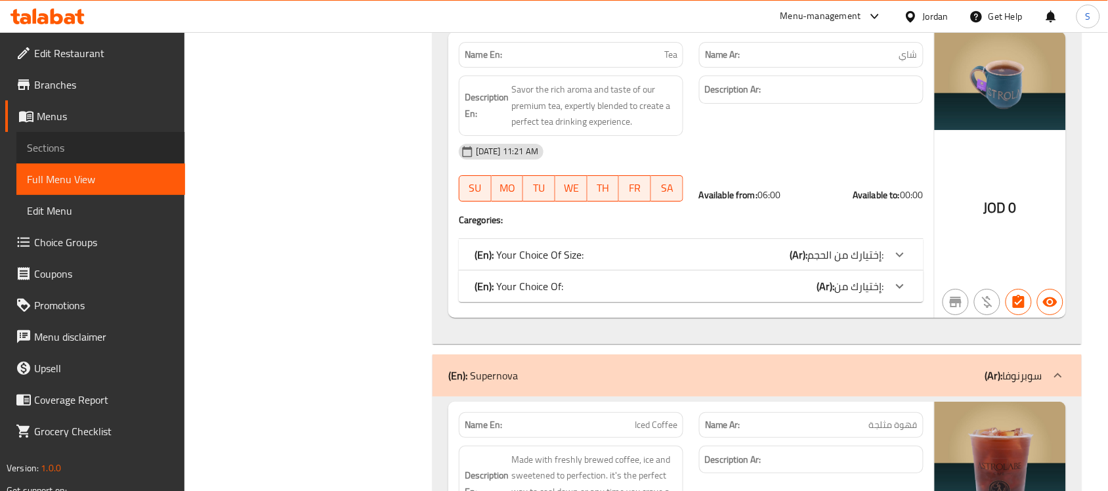
click at [87, 148] on span "Sections" at bounding box center [101, 148] width 148 height 16
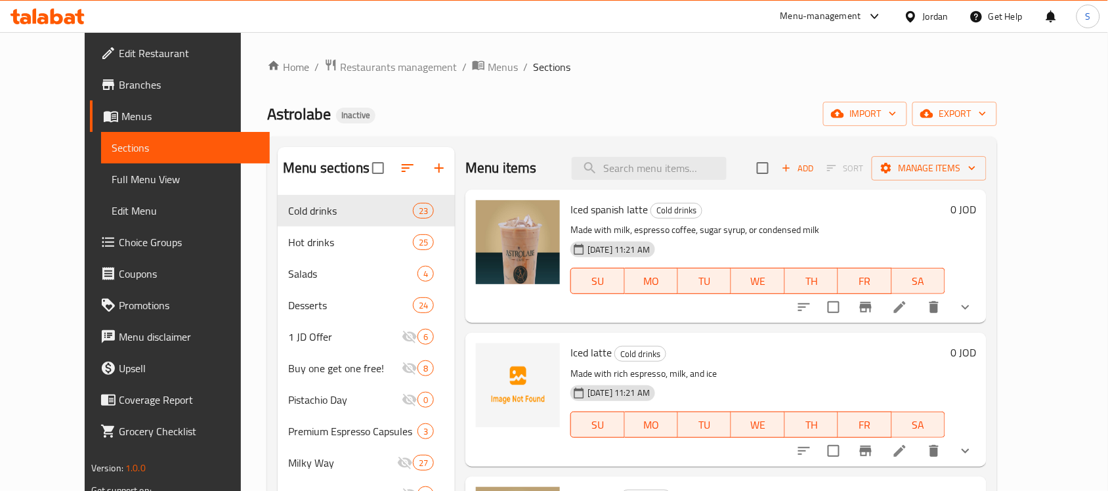
drag, startPoint x: 667, startPoint y: 185, endPoint x: 674, endPoint y: 172, distance: 14.1
click at [667, 184] on div "Menu items Add Sort Manage items" at bounding box center [726, 168] width 521 height 43
click at [674, 172] on input "search" at bounding box center [649, 168] width 155 height 23
paste input "Flat white"
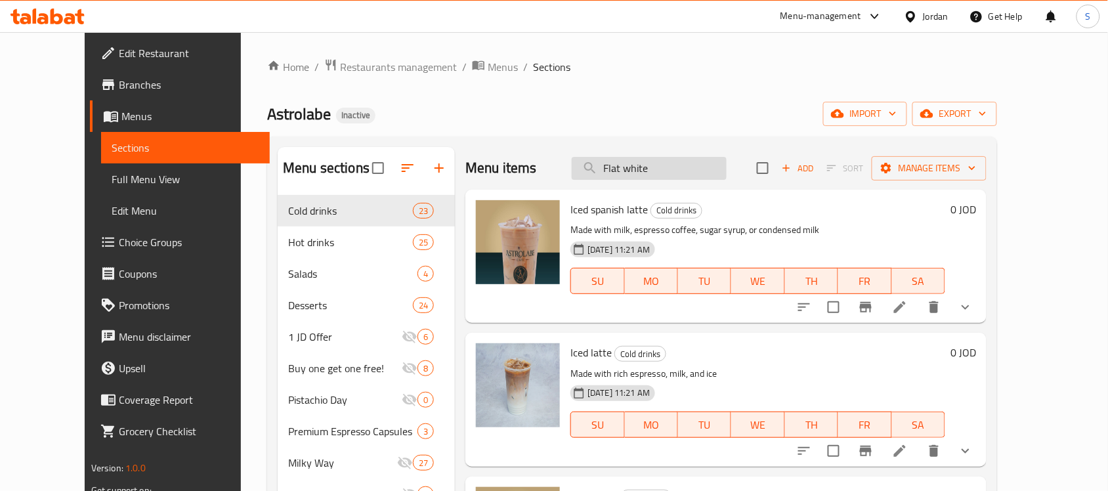
click at [655, 171] on input "Flat white" at bounding box center [649, 168] width 155 height 23
click at [685, 158] on input "Flat white" at bounding box center [649, 168] width 155 height 23
click at [684, 162] on input "Flat white" at bounding box center [649, 168] width 155 height 23
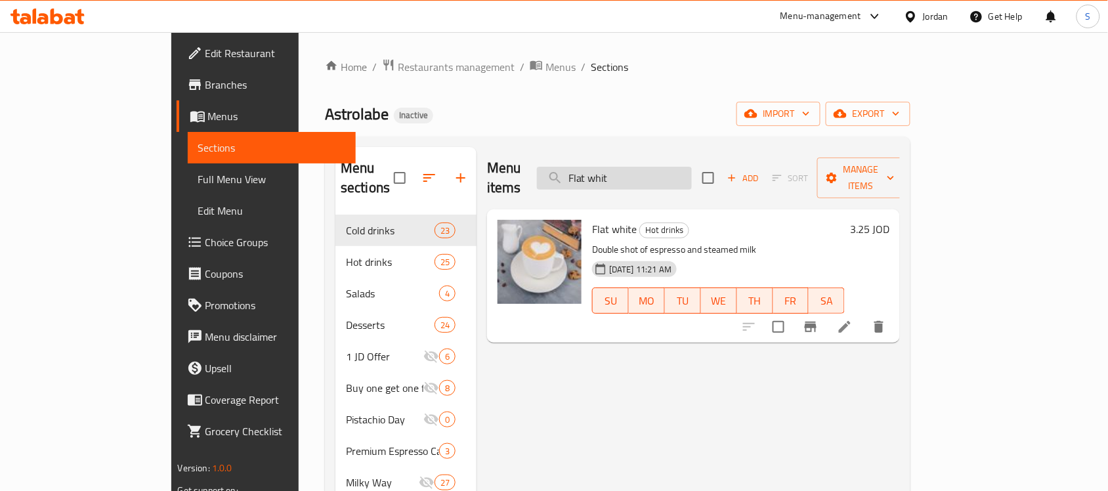
click at [689, 167] on input "Flat whit" at bounding box center [614, 178] width 155 height 23
paste input "white hot chocolate"
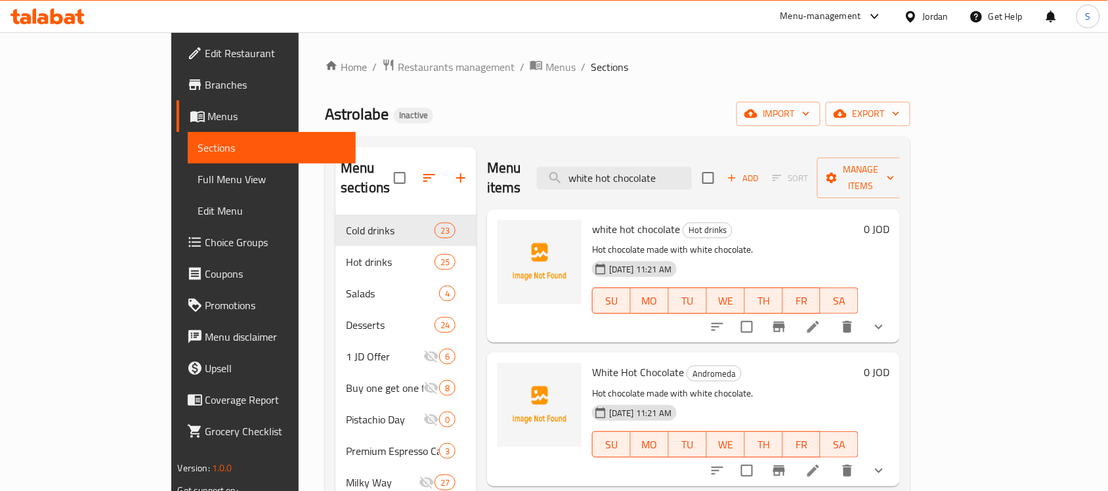
type input "white hot chocolate"
click at [592, 219] on span "white hot chocolate" at bounding box center [636, 229] width 88 height 20
copy h6 "white hot chocolate"
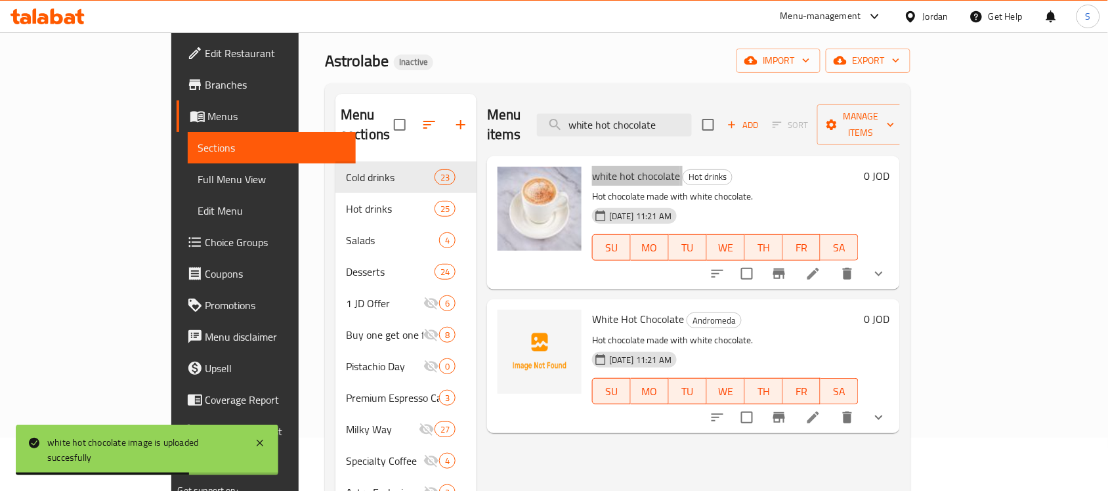
scroll to position [82, 0]
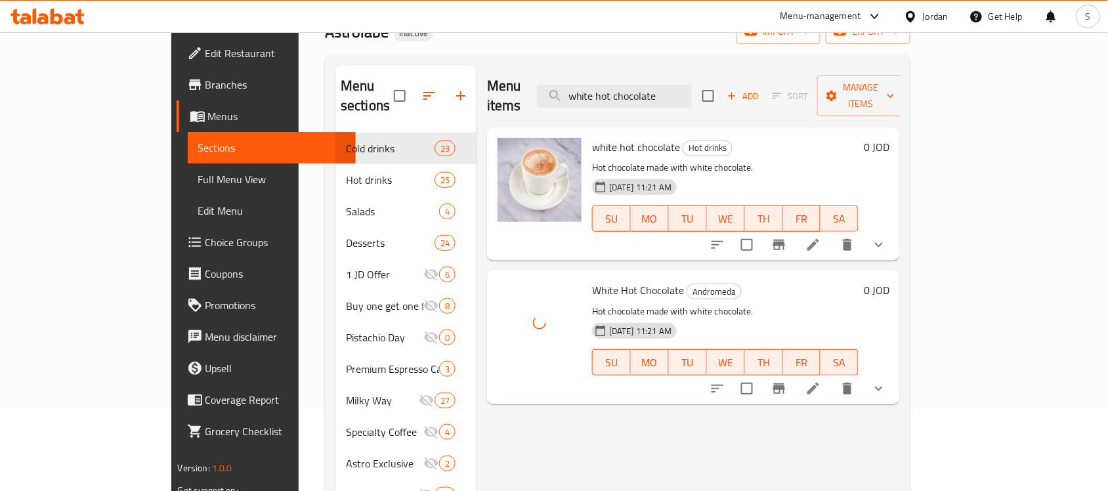
click at [592, 280] on span "White Hot Chocolate" at bounding box center [638, 290] width 92 height 20
copy h6 "White Hot Chocolate"
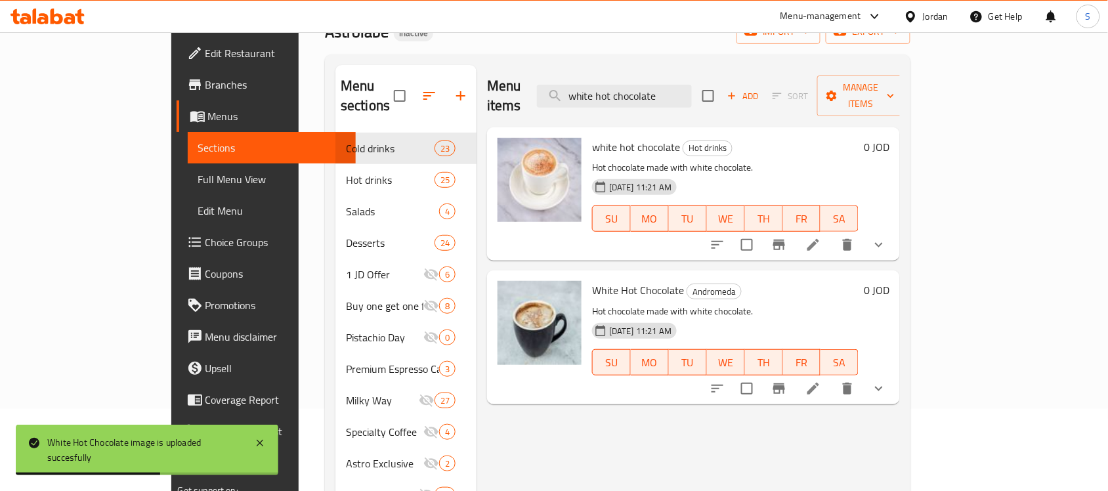
click at [686, 282] on div "White Hot Chocolate Andromeda Hot chocolate made with white chocolate. 25-08-20…" at bounding box center [725, 337] width 277 height 123
click at [688, 284] on span "Andromeda" at bounding box center [715, 291] width 54 height 15
copy span "Andromeda"
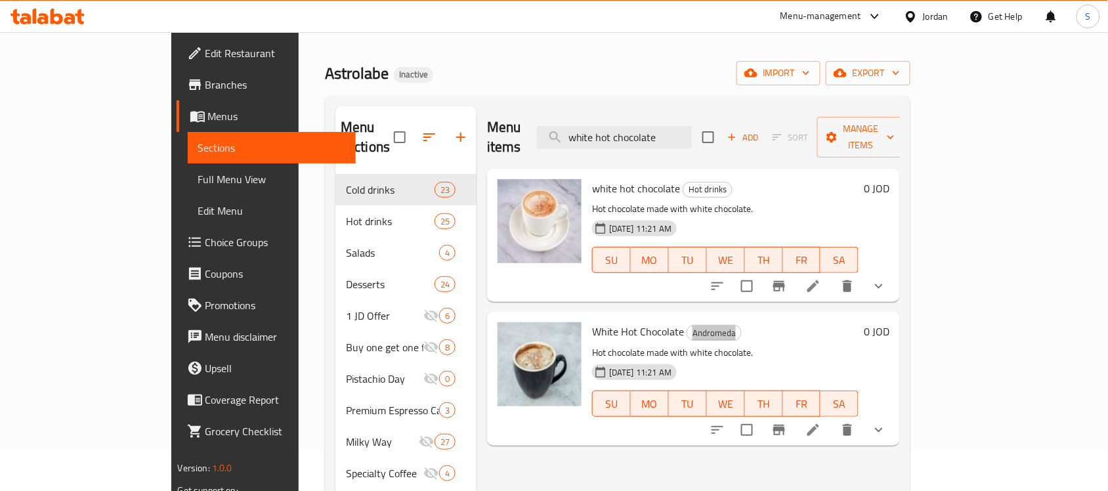
scroll to position [0, 0]
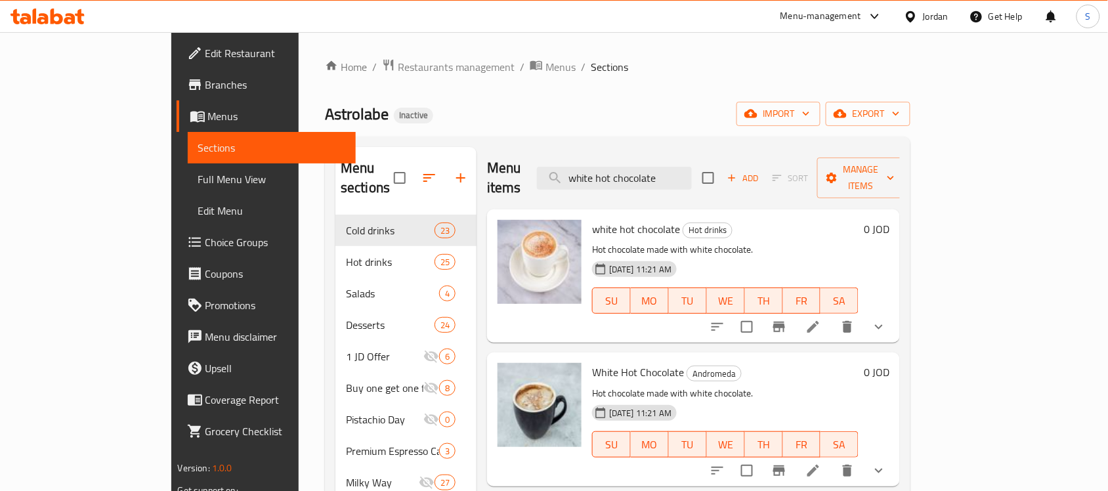
click at [930, 10] on div "Jordan" at bounding box center [936, 16] width 26 height 14
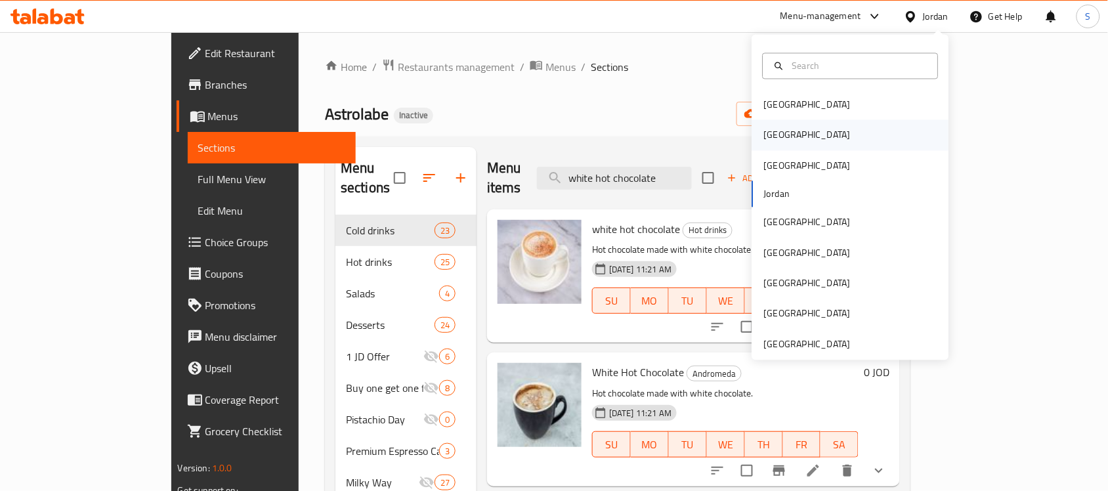
click at [818, 141] on div "[GEOGRAPHIC_DATA]" at bounding box center [851, 135] width 197 height 30
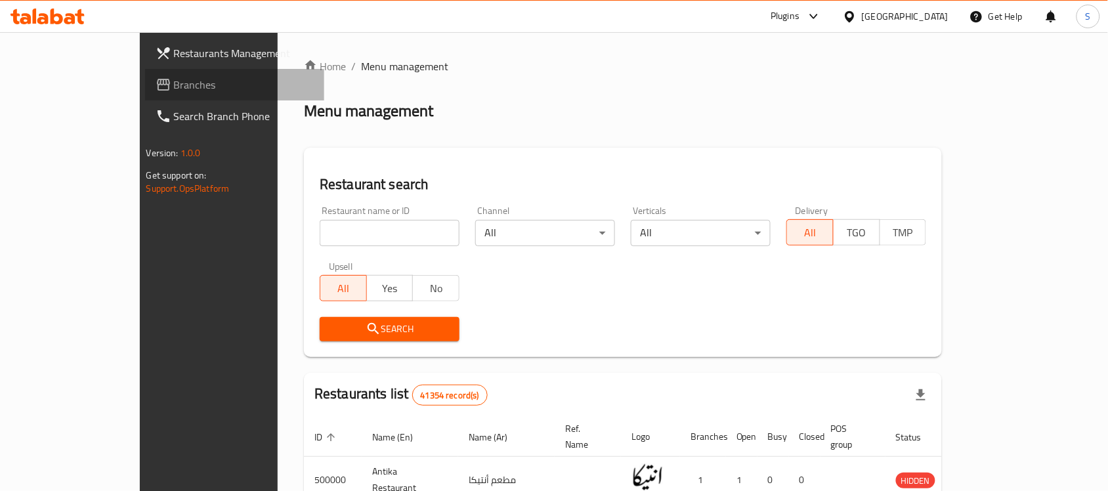
click at [174, 80] on span "Branches" at bounding box center [244, 85] width 141 height 16
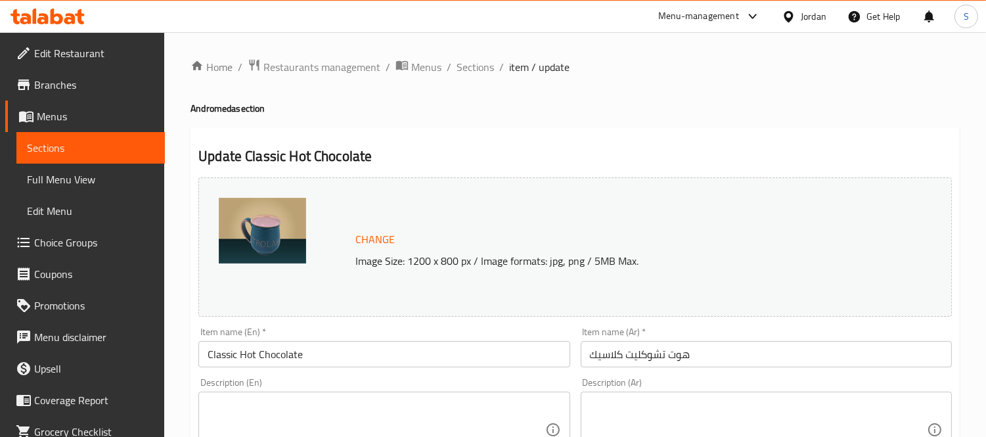
click at [338, 363] on input "Classic Hot Chocolate" at bounding box center [383, 354] width 371 height 26
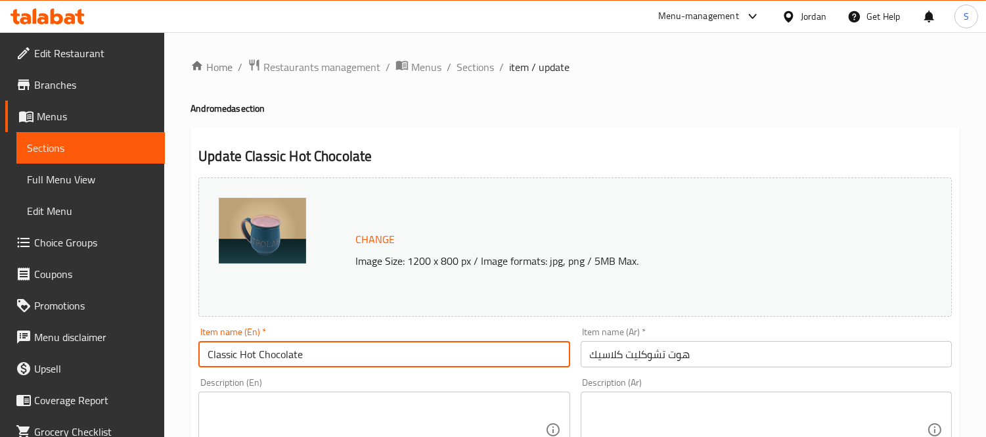
paste input "Andromeda"
type input "Classic Hot Chocolate Andromeda"
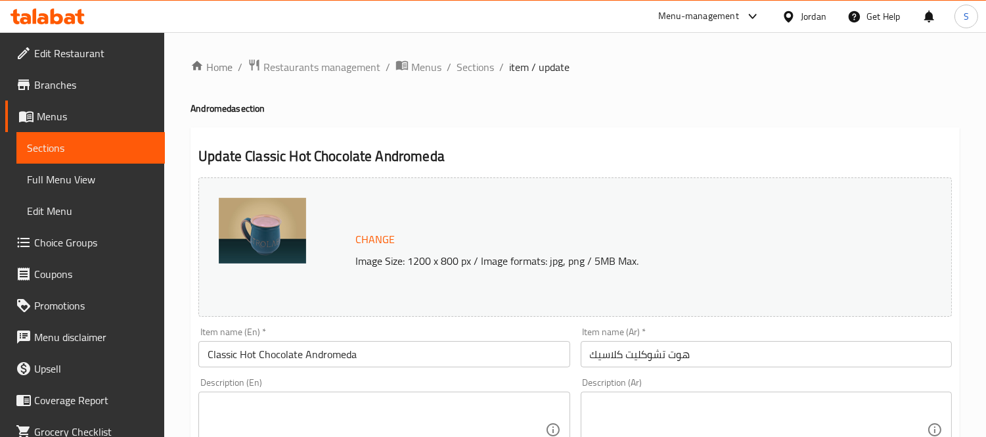
click at [574, 355] on div "Item name (En)   * Classic Hot Chocolate Andromeda Item name (En) *" at bounding box center [384, 347] width 382 height 51
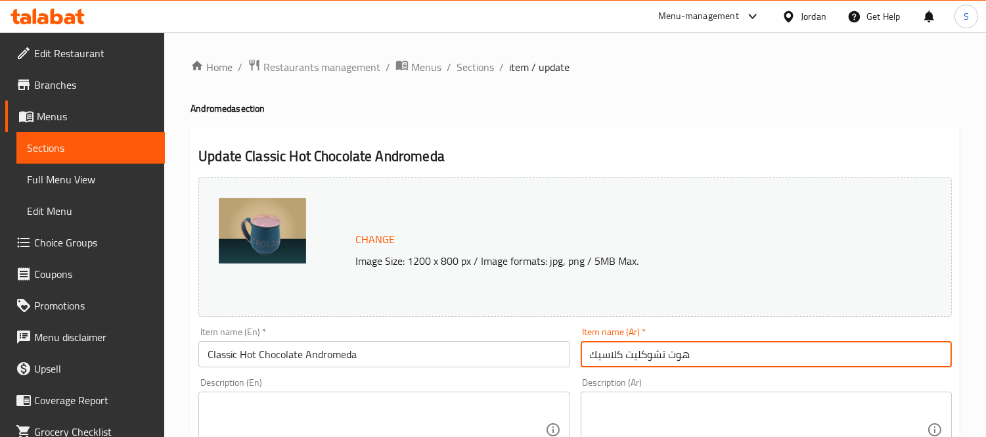
click at [585, 353] on input "هوت تشوكليت كلاسيك" at bounding box center [765, 354] width 371 height 26
paste input "أندروميدا"
type input "أندروميدا هوت تشوكليت كلاسيك"
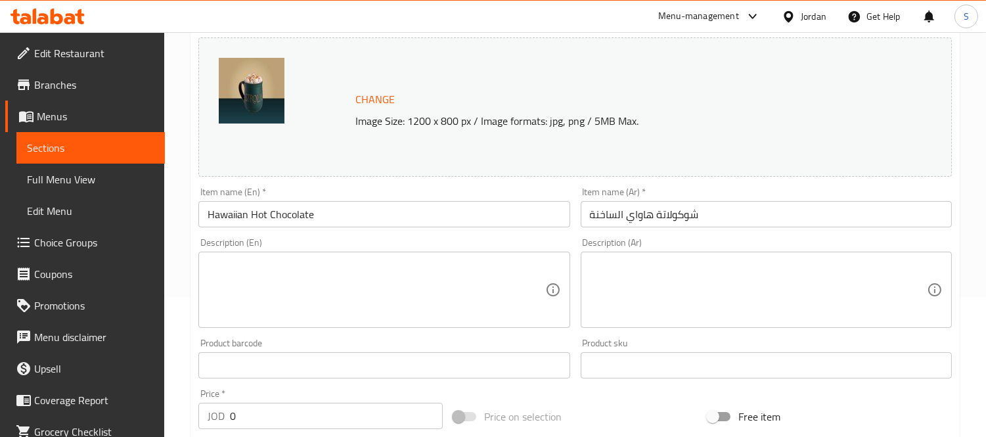
scroll to position [146, 0]
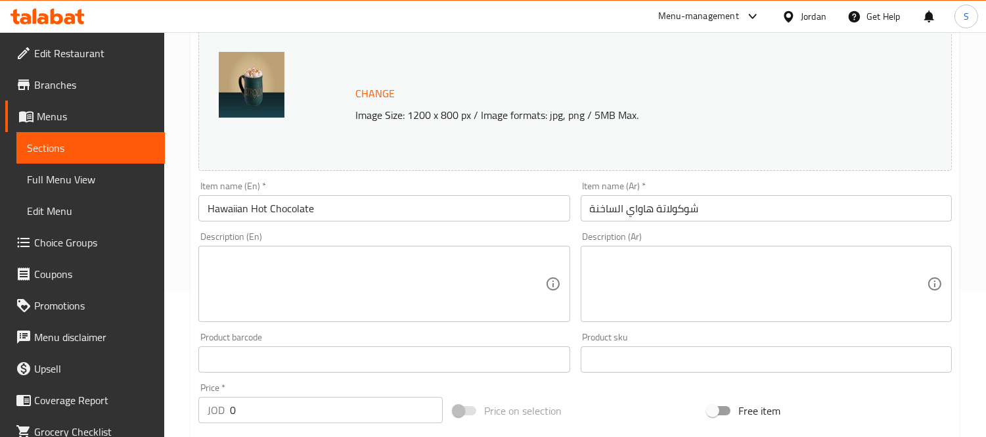
drag, startPoint x: 385, startPoint y: 364, endPoint x: 385, endPoint y: 355, distance: 9.8
click at [385, 361] on input "text" at bounding box center [383, 359] width 371 height 26
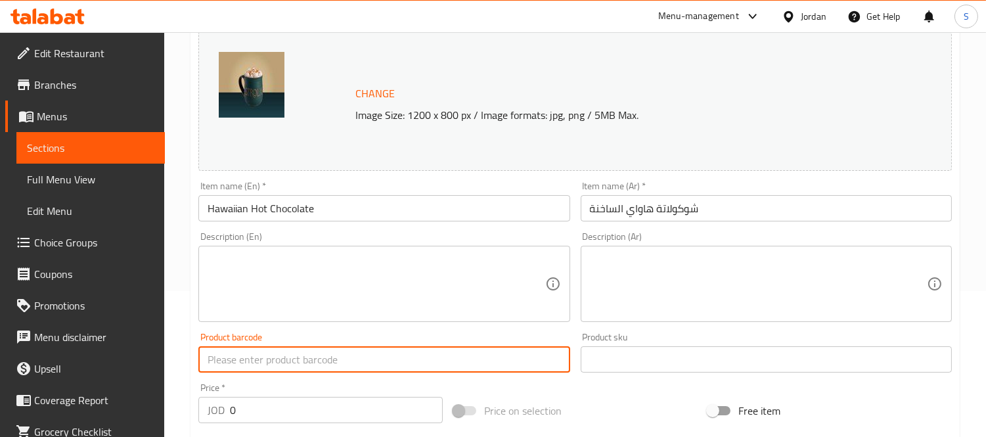
click at [358, 299] on textarea at bounding box center [376, 284] width 337 height 62
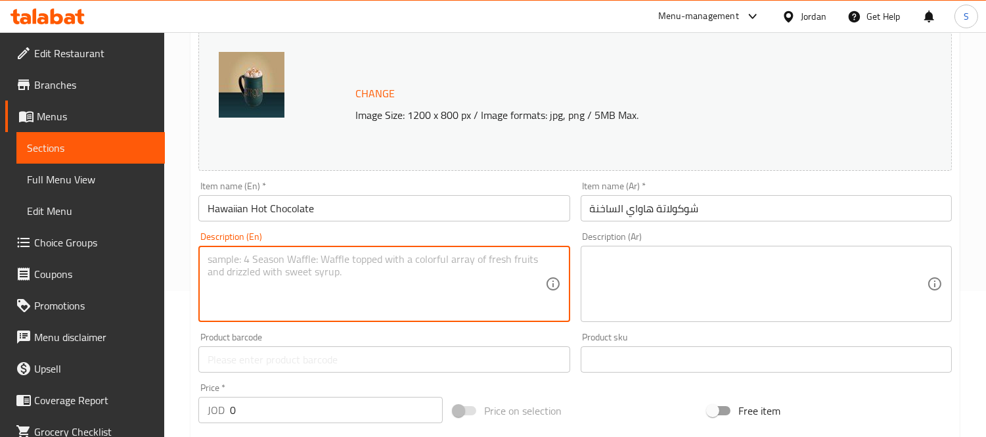
paste textarea "Milk, Cocoa Powder and Sugar"
type textarea "Milk, Cocoa Powder and Sugar"
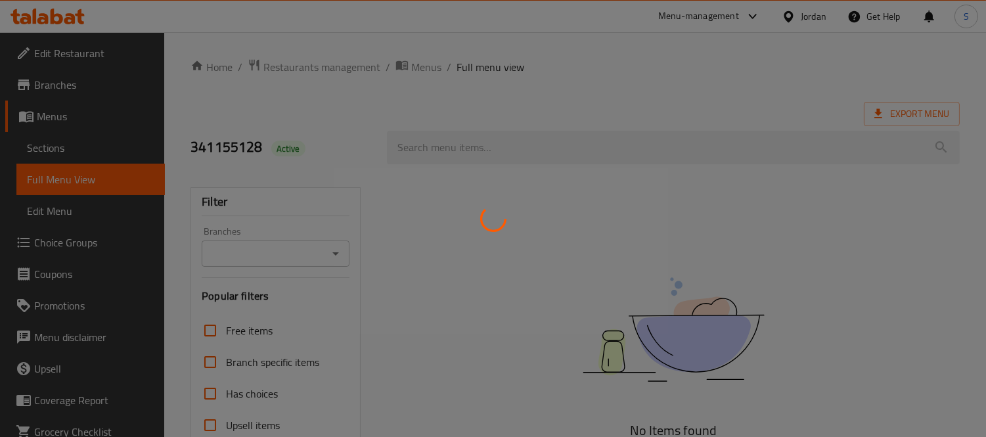
click at [57, 57] on div at bounding box center [493, 218] width 986 height 437
click at [61, 55] on div at bounding box center [493, 218] width 986 height 437
click at [90, 56] on div at bounding box center [493, 218] width 986 height 437
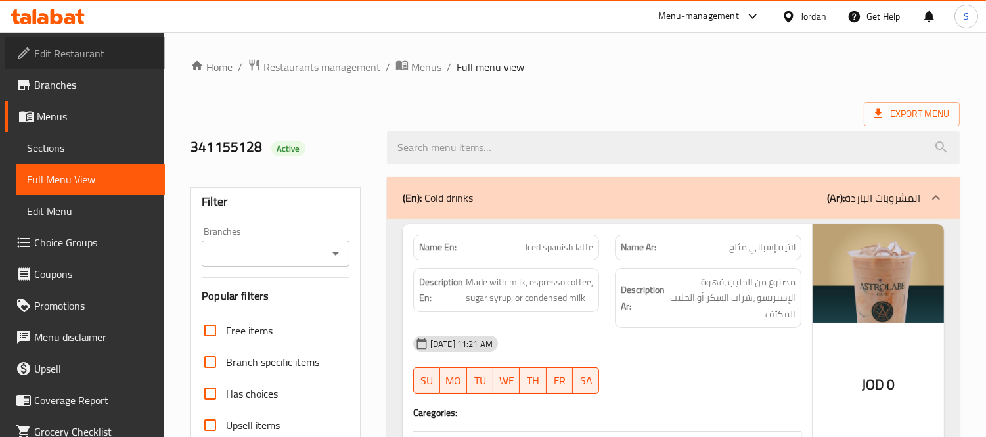
click at [96, 49] on span "Edit Restaurant" at bounding box center [94, 53] width 120 height 16
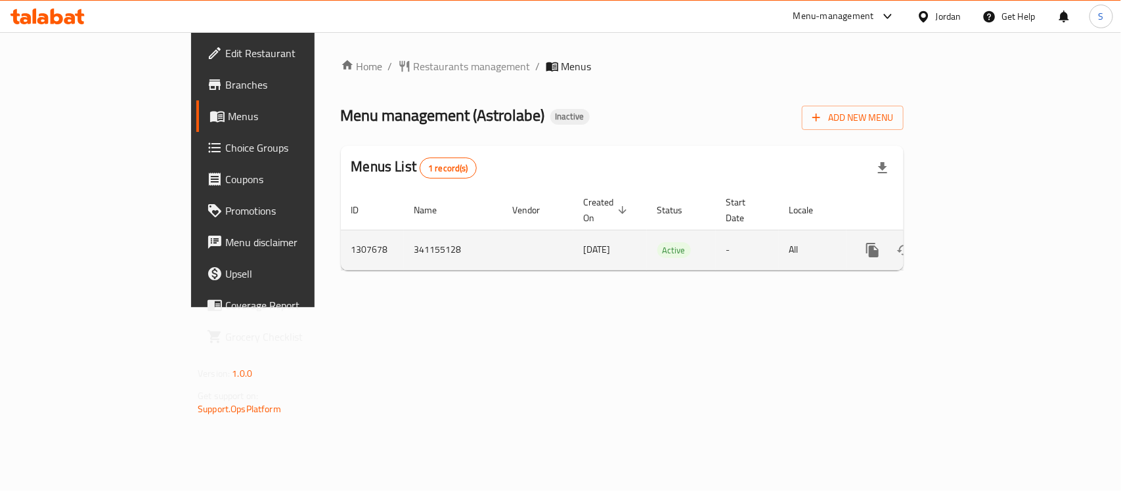
click at [975, 242] on icon "enhanced table" at bounding box center [967, 250] width 16 height 16
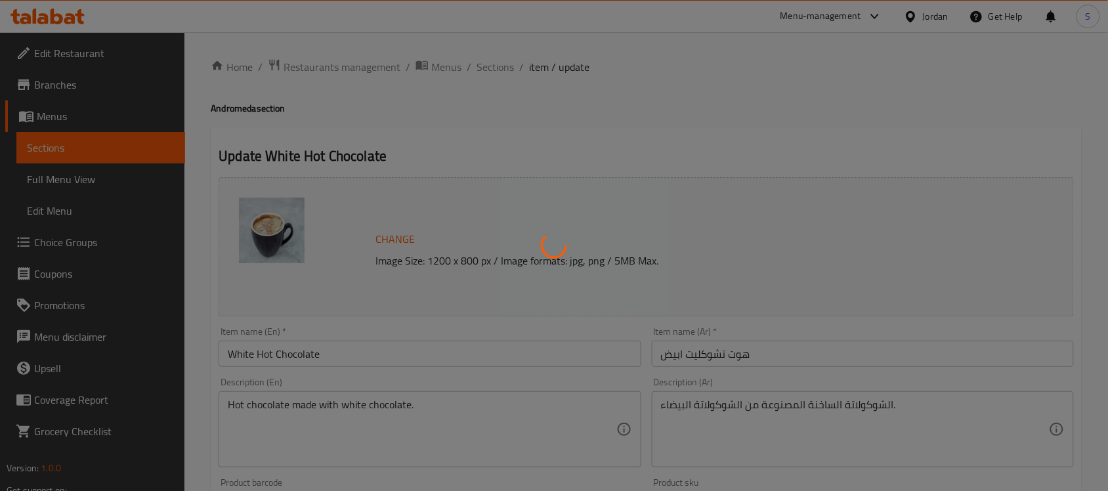
type input "اختيارك من الحليب"
type input "0"
type input "1"
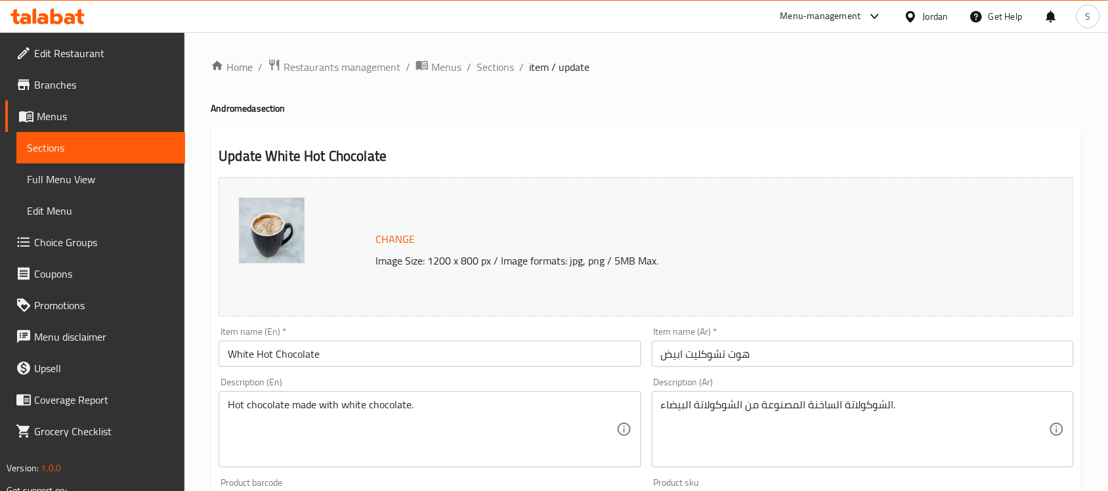
click at [408, 360] on input "White Hot Chocolate" at bounding box center [430, 354] width 422 height 26
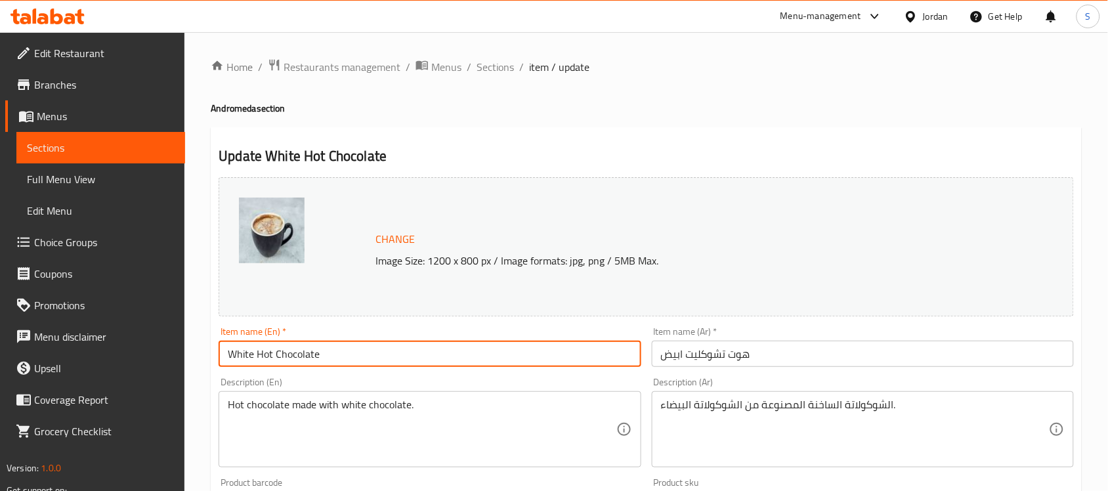
paste input "Andromeda"
type input "White Hot Chocolate Andromeda"
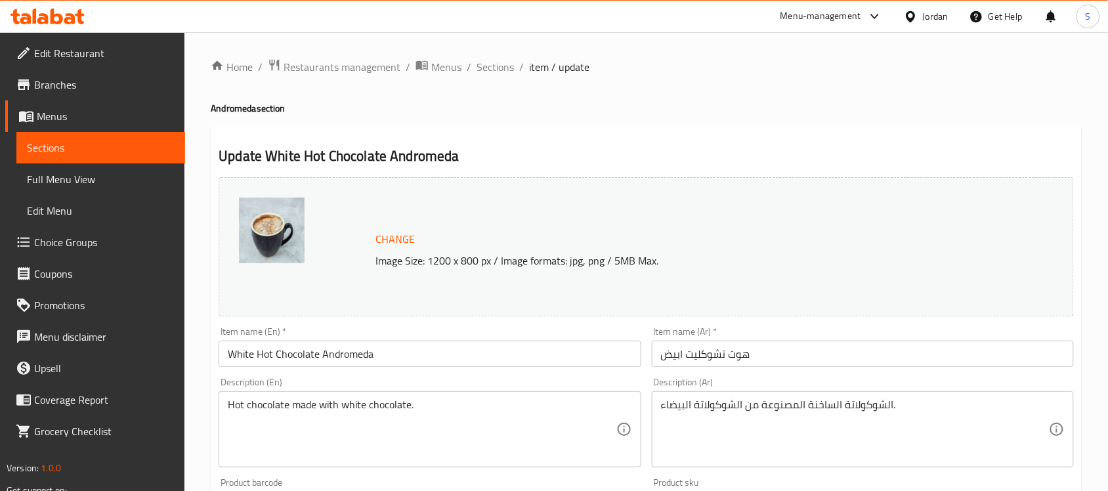
click at [647, 351] on div "Item name (Ar)   * هوت تشوكليت ابيض Item name (Ar) *" at bounding box center [863, 347] width 433 height 51
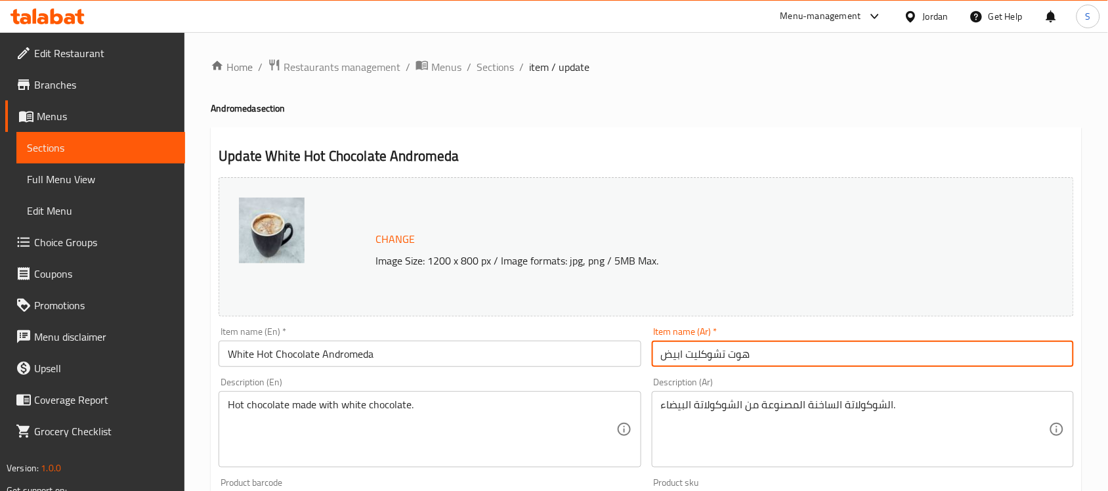
click at [659, 353] on input "هوت تشوكليت ابيض" at bounding box center [863, 354] width 422 height 26
paste input "أندروميدا"
type input "أندروميدا هوت تشوكليت ابيض"
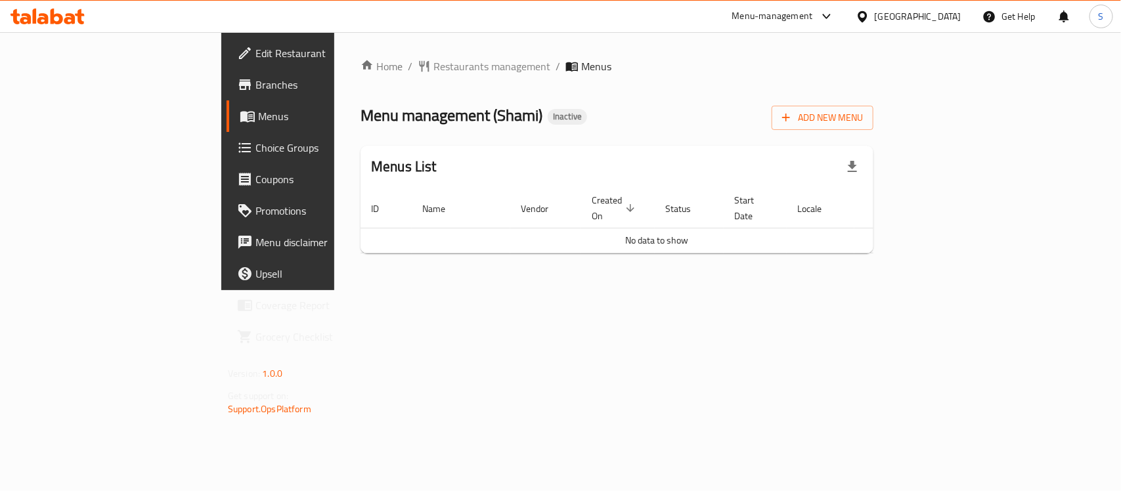
click at [764, 125] on div "Menu management ( [PERSON_NAME] ) Inactive Add New Menu" at bounding box center [617, 115] width 513 height 30
click at [946, 13] on div "[GEOGRAPHIC_DATA]" at bounding box center [918, 16] width 87 height 14
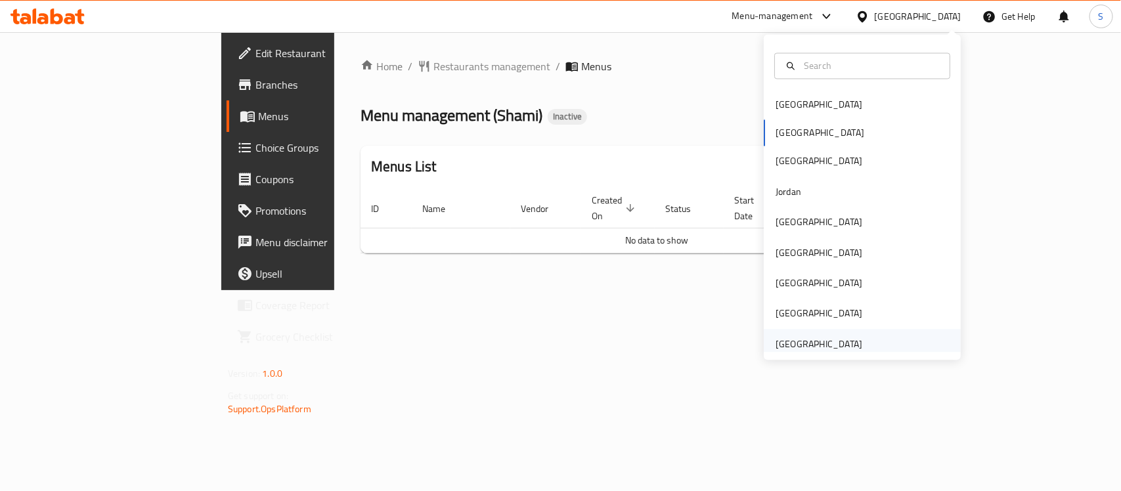
click at [798, 342] on div "[GEOGRAPHIC_DATA]" at bounding box center [819, 344] width 87 height 14
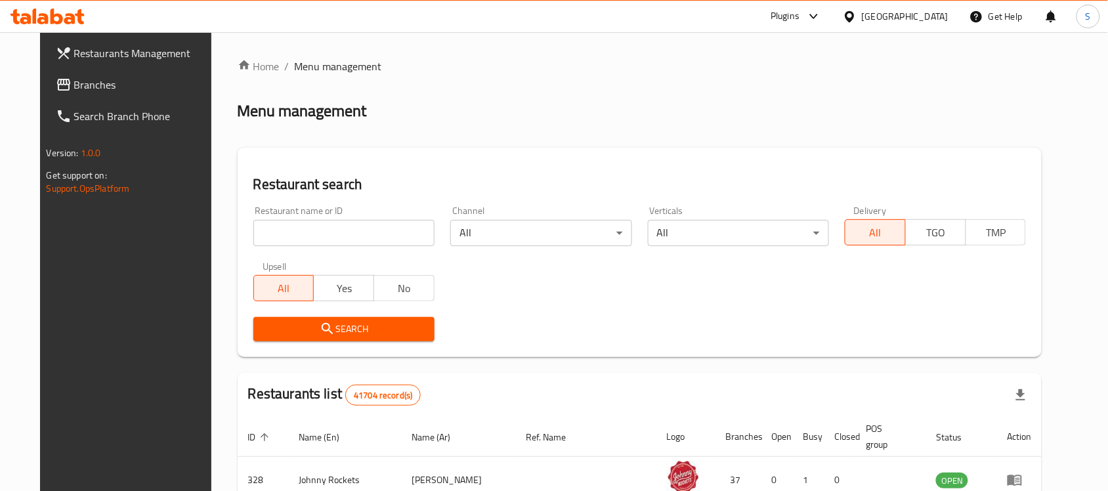
click at [97, 94] on link "Branches" at bounding box center [135, 85] width 180 height 32
